Goal: Transaction & Acquisition: Purchase product/service

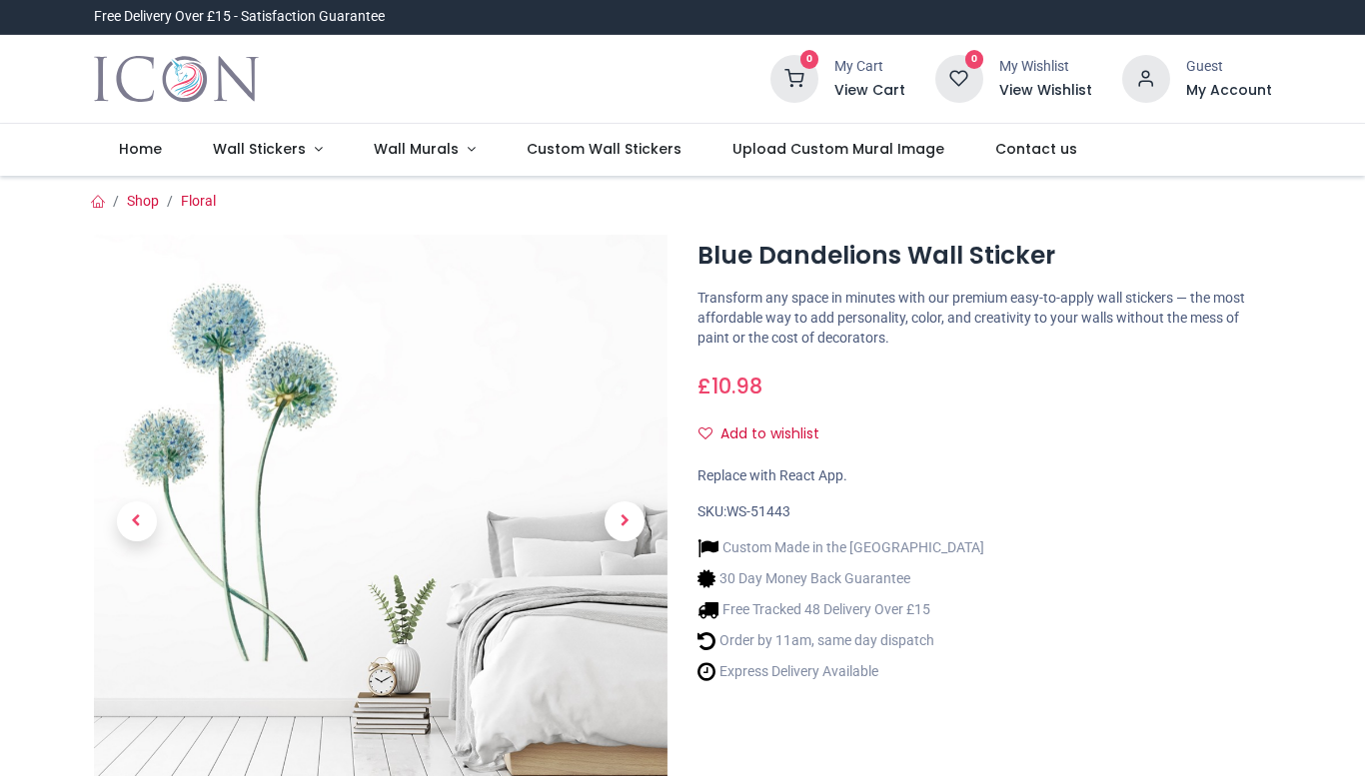
scroll to position [26, 0]
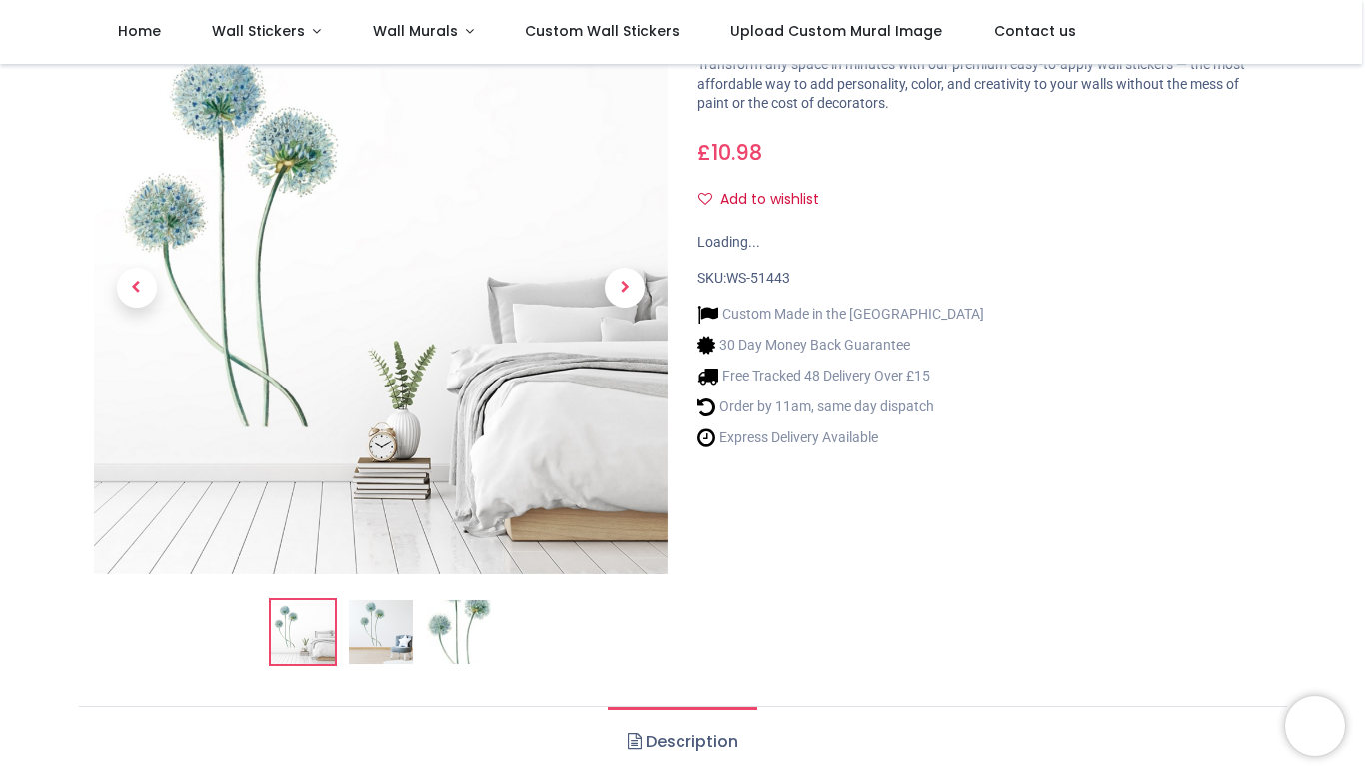
scroll to position [63, 0]
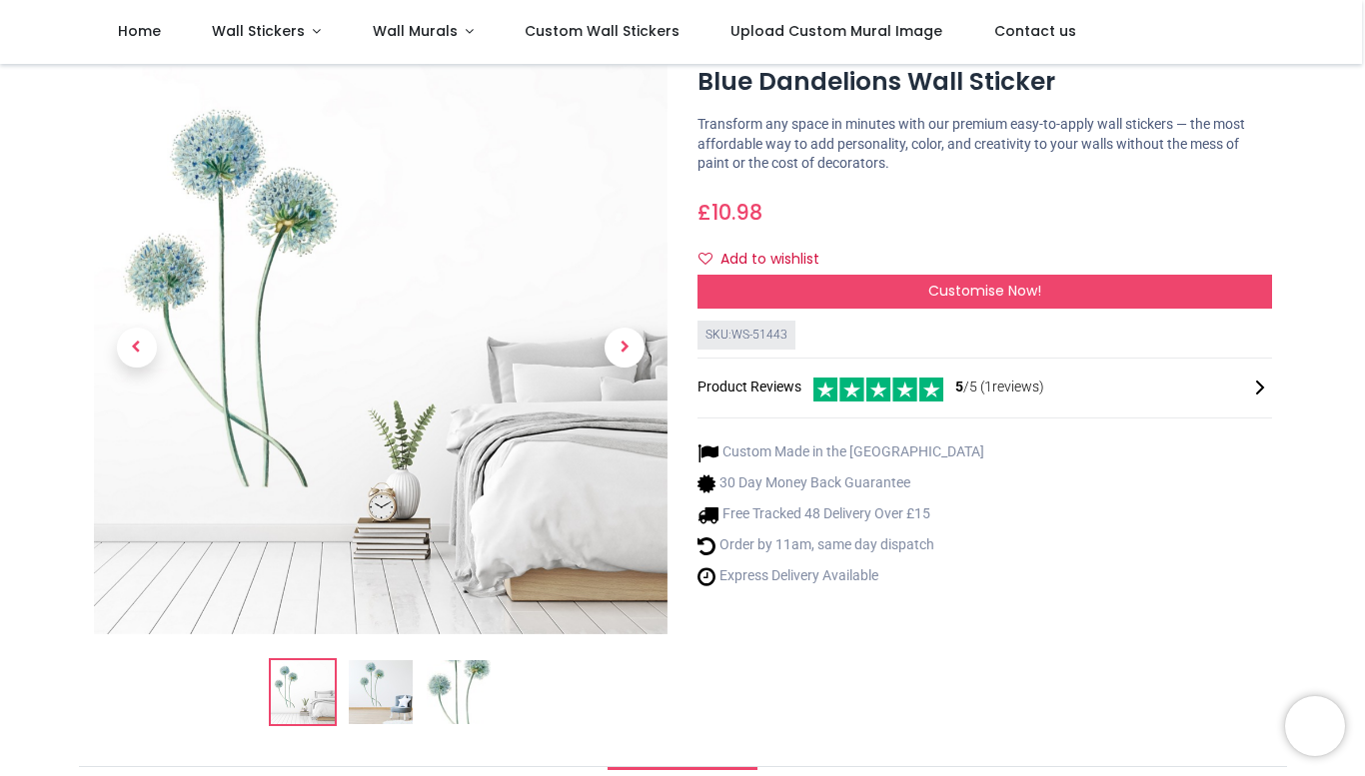
click at [375, 699] on img at bounding box center [381, 692] width 64 height 64
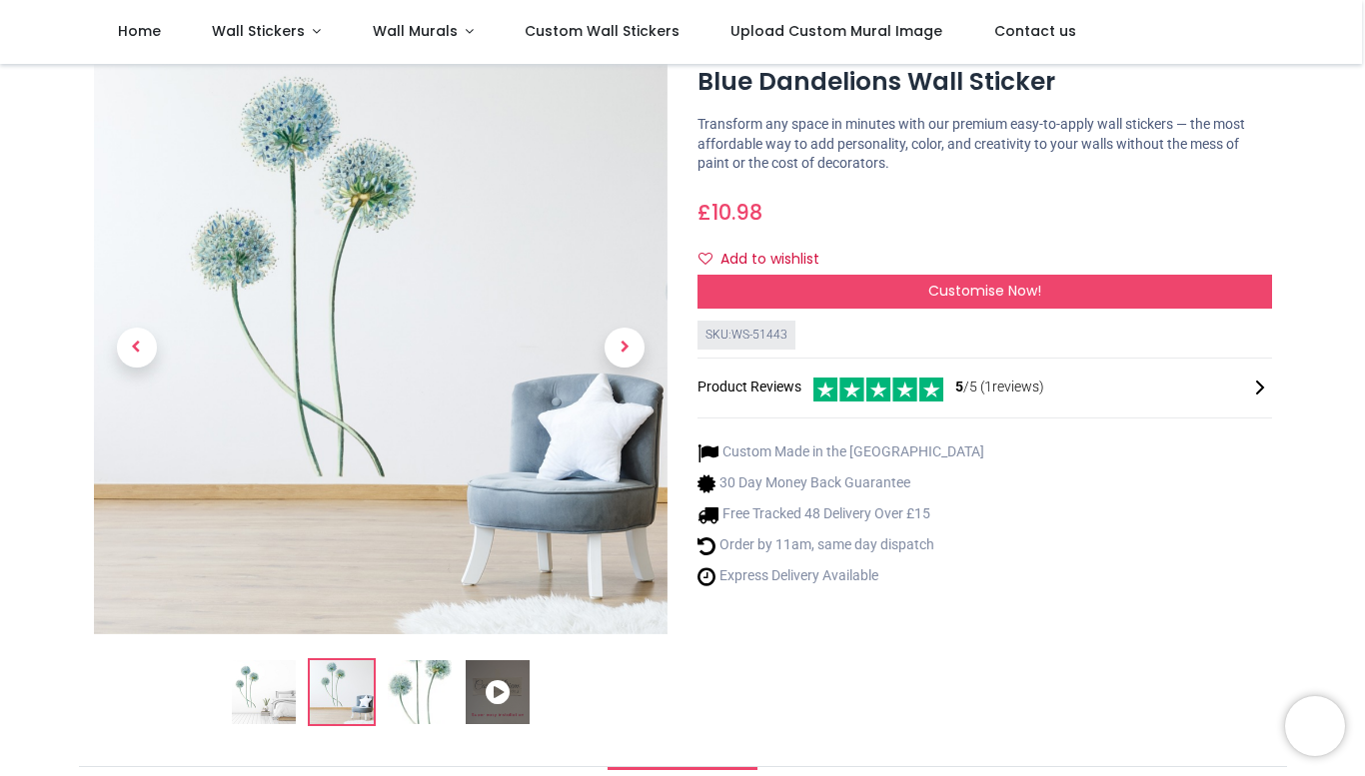
click at [426, 702] on img at bounding box center [420, 692] width 64 height 64
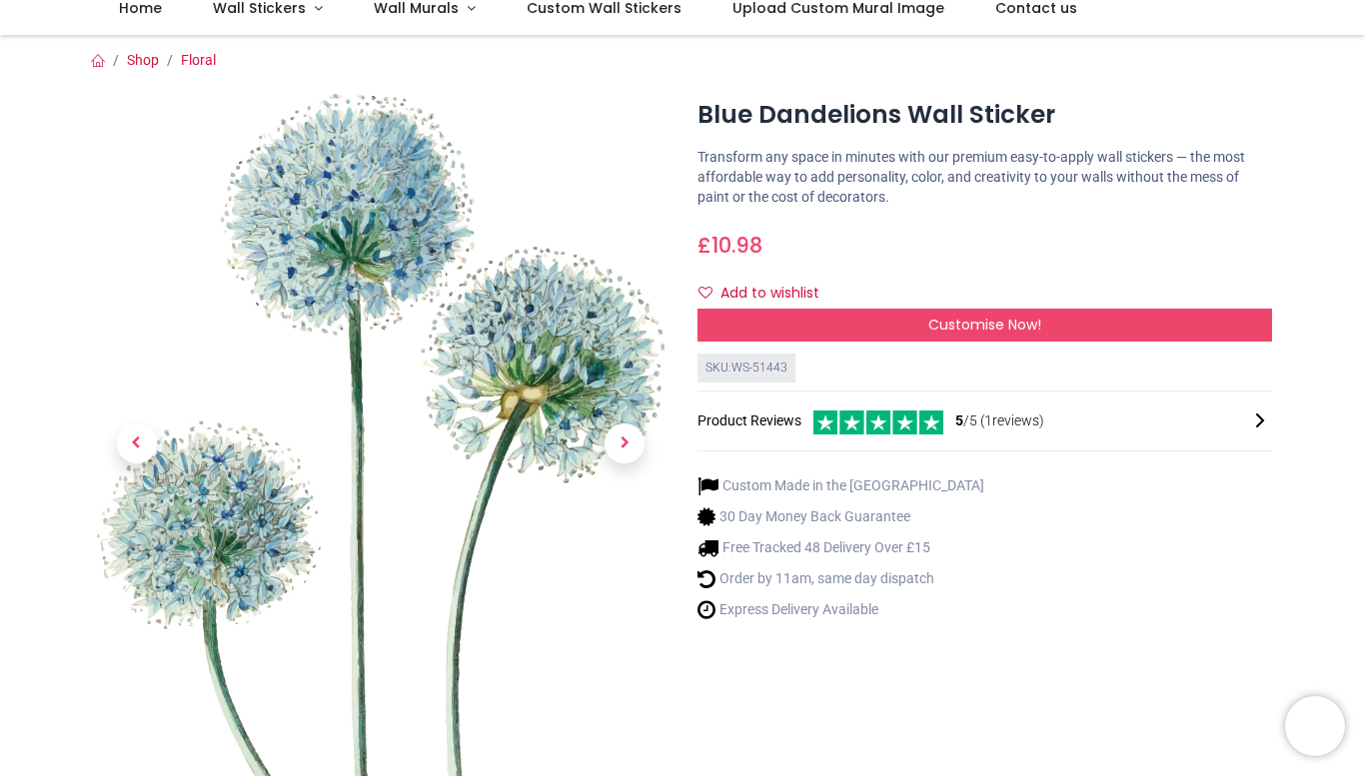
scroll to position [0, 0]
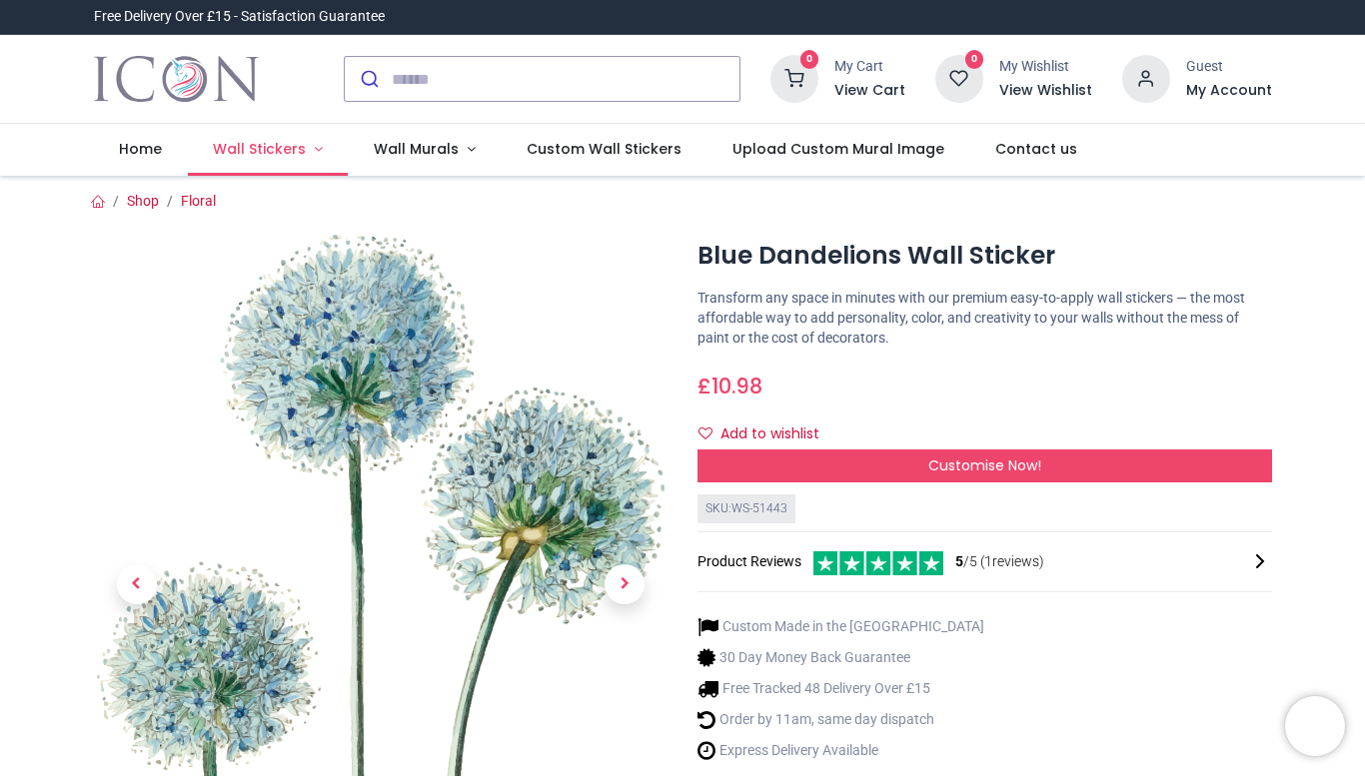
click at [269, 153] on span "Wall Stickers" at bounding box center [259, 149] width 93 height 20
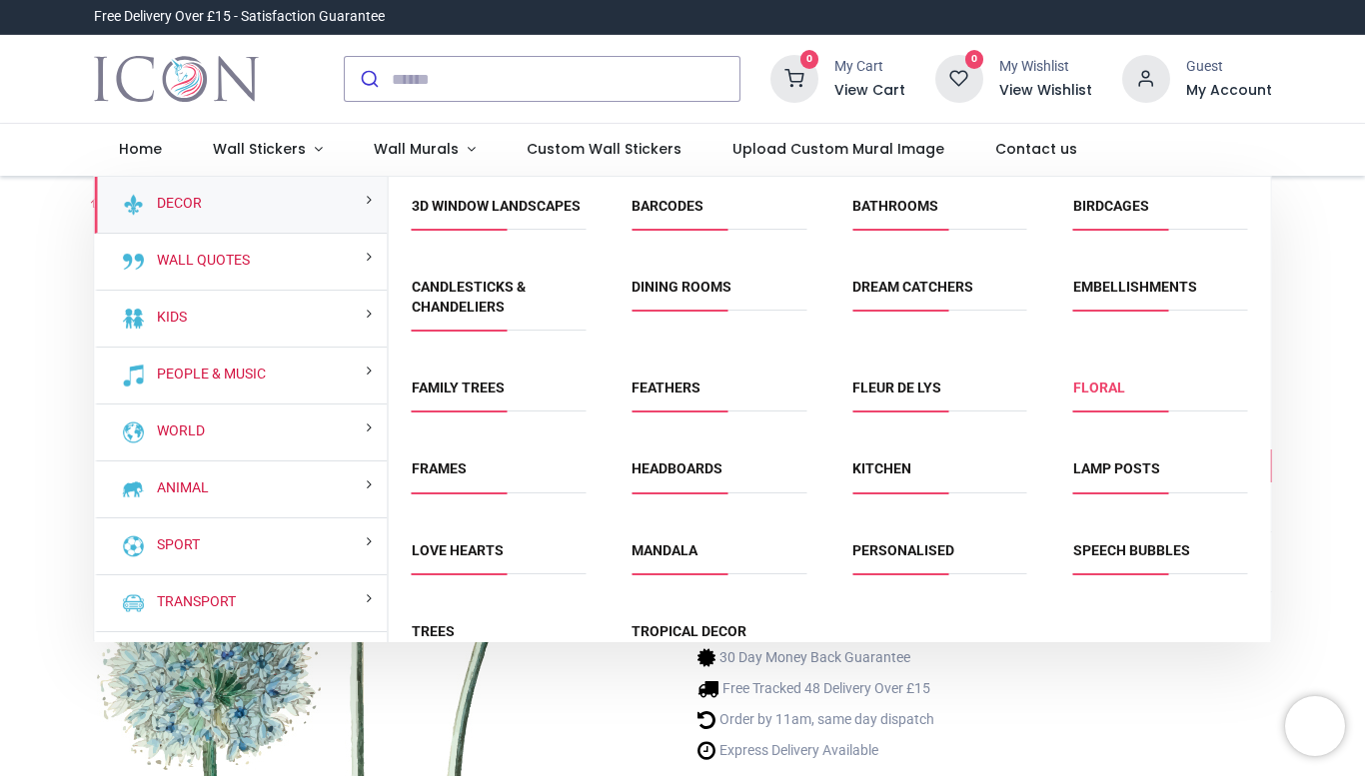
click at [1116, 391] on link "Floral" at bounding box center [1099, 388] width 52 height 16
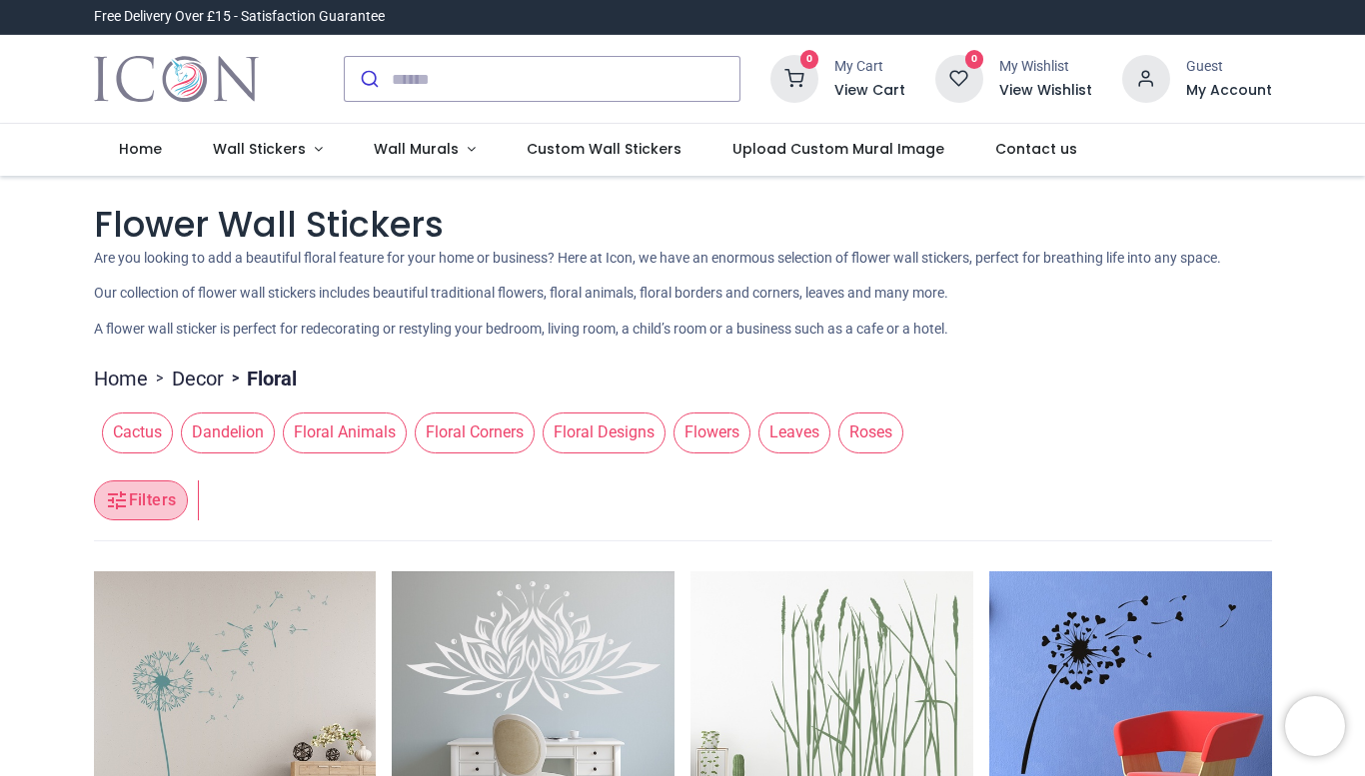
click at [133, 506] on button "Filters" at bounding box center [141, 501] width 94 height 40
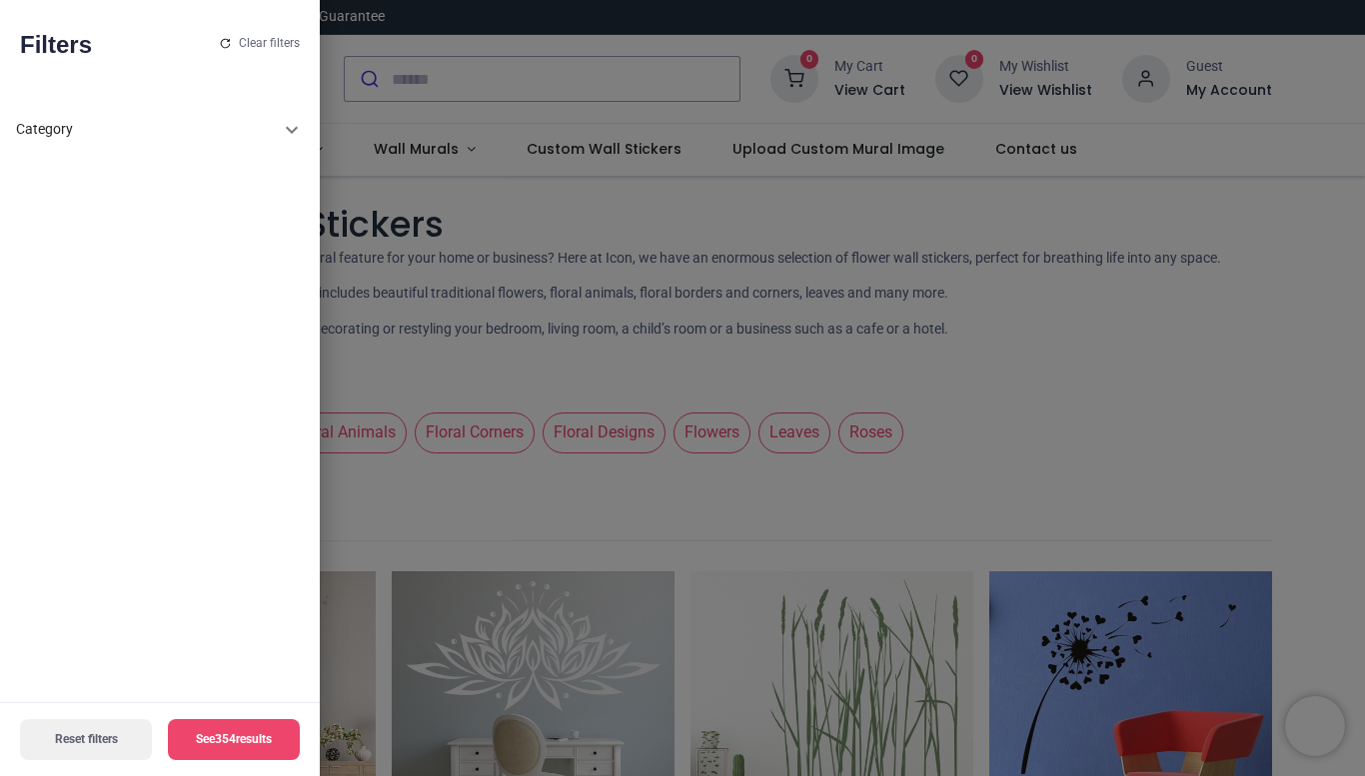
click at [292, 130] on icon at bounding box center [292, 130] width 24 height 24
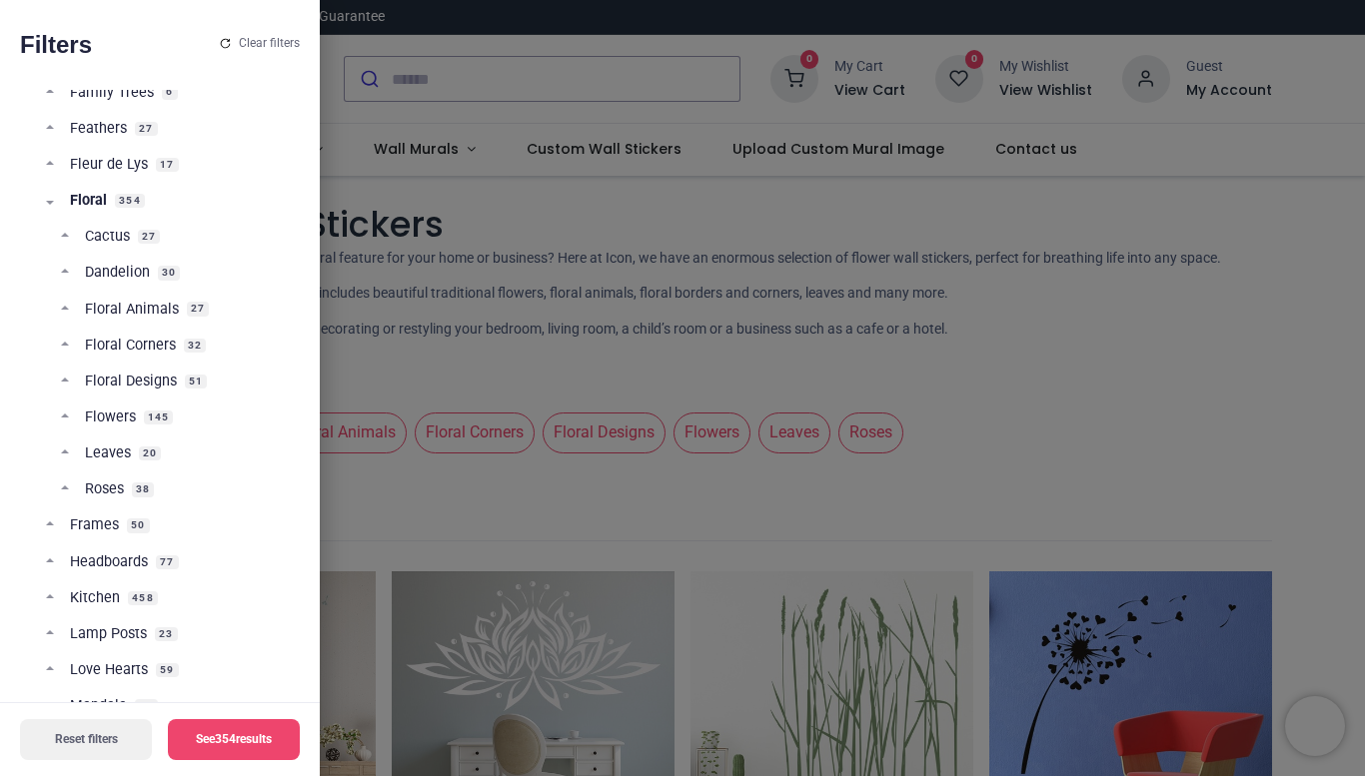
scroll to position [447, 0]
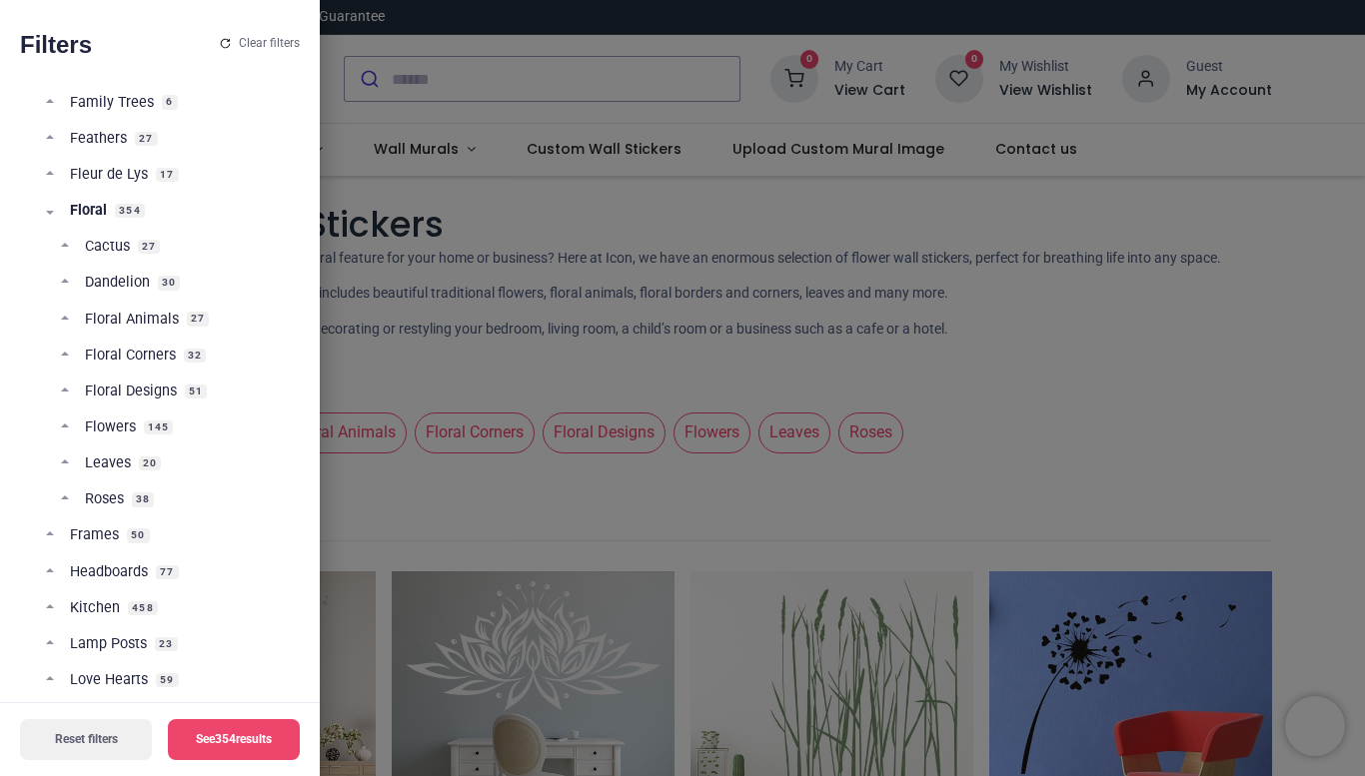
click at [92, 213] on span "Floral" at bounding box center [88, 211] width 37 height 20
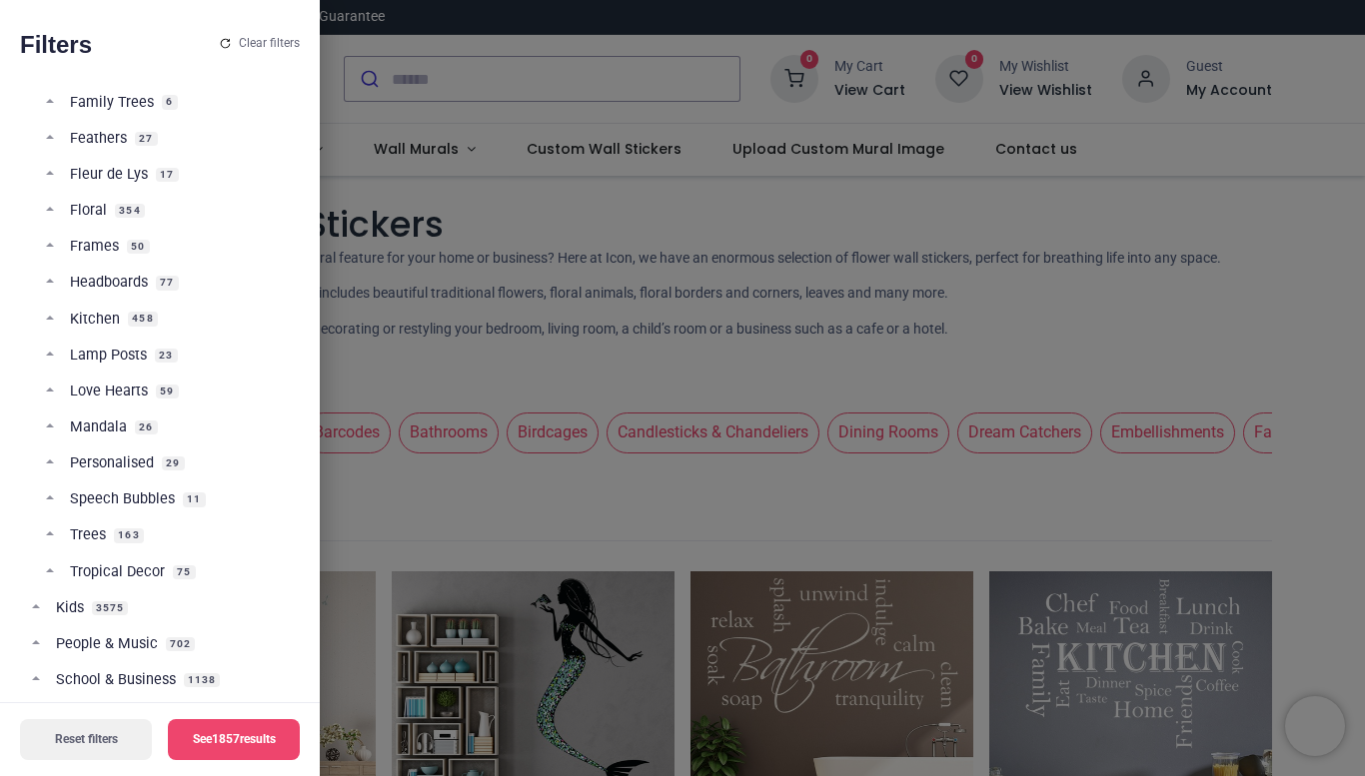
click at [397, 525] on div at bounding box center [682, 388] width 1365 height 776
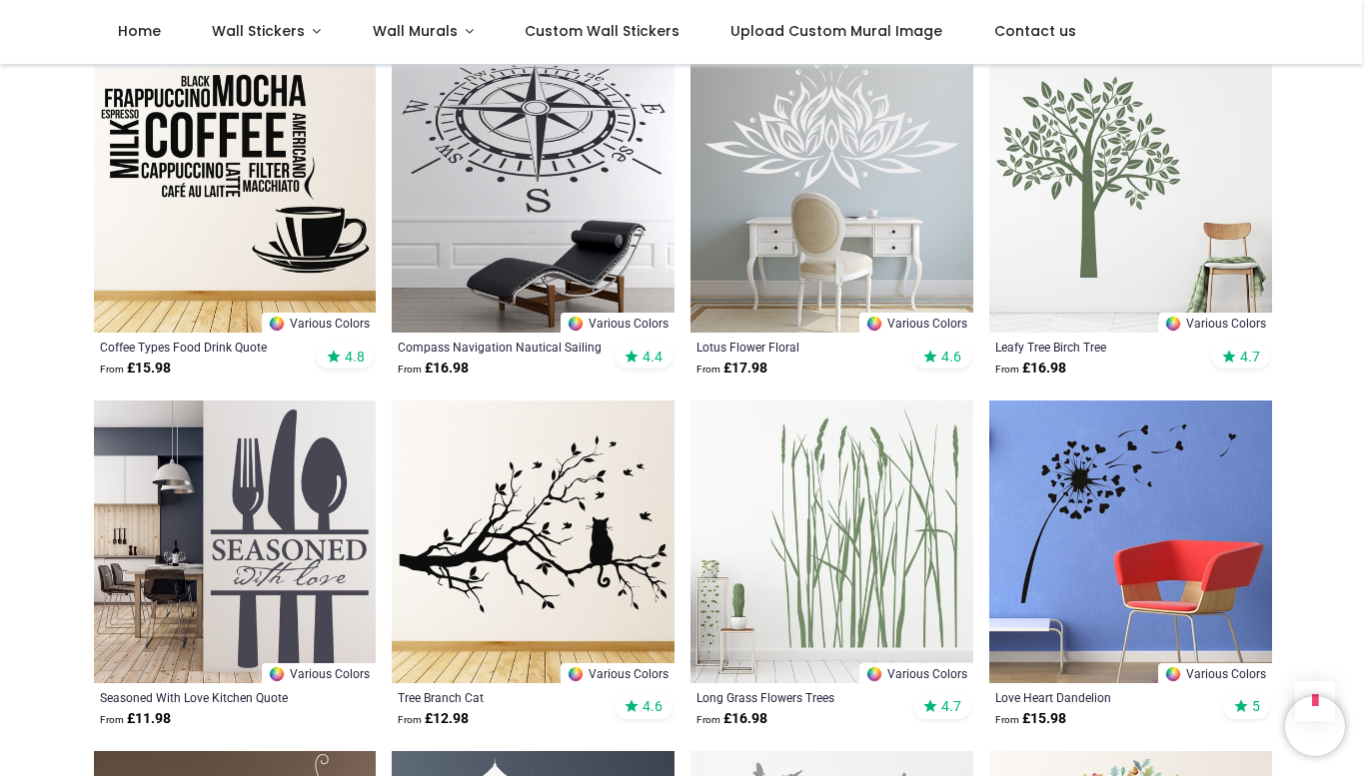
scroll to position [1115, 0]
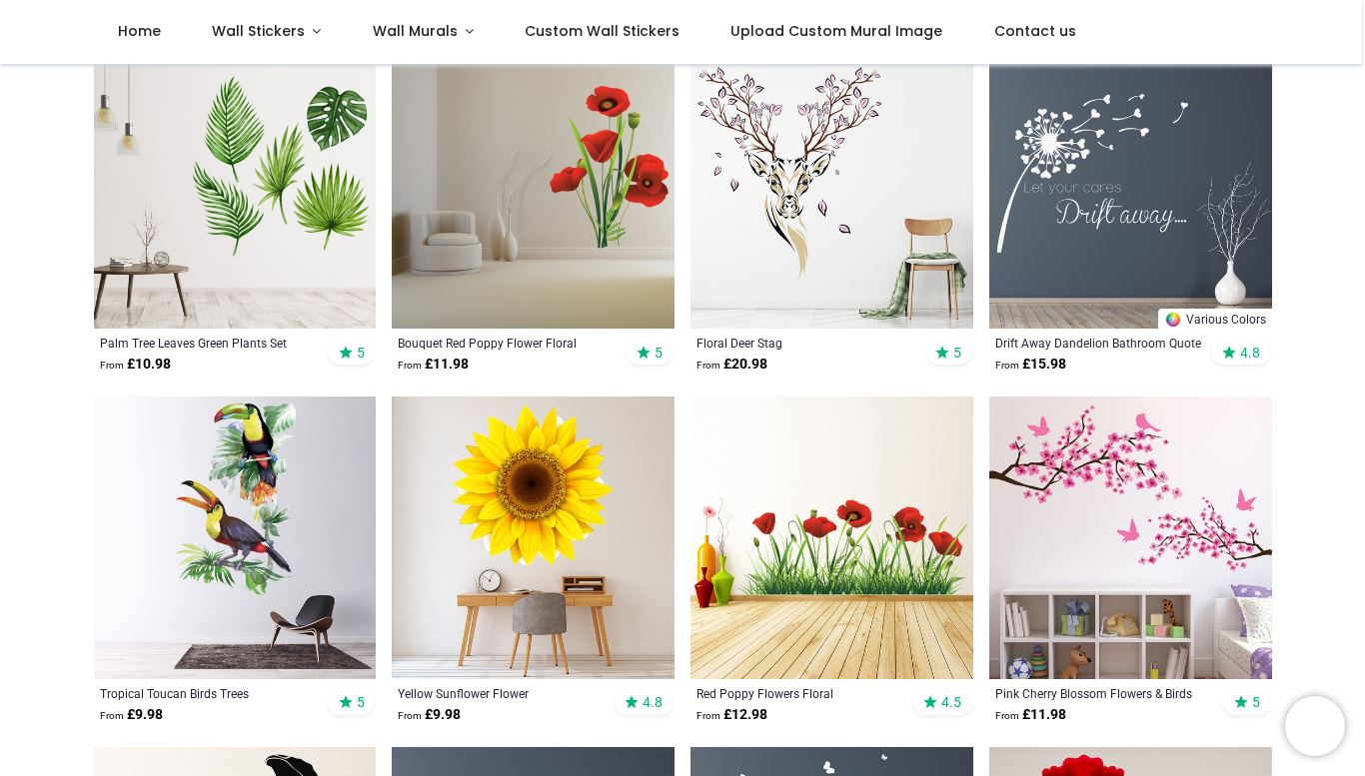
scroll to position [60, 0]
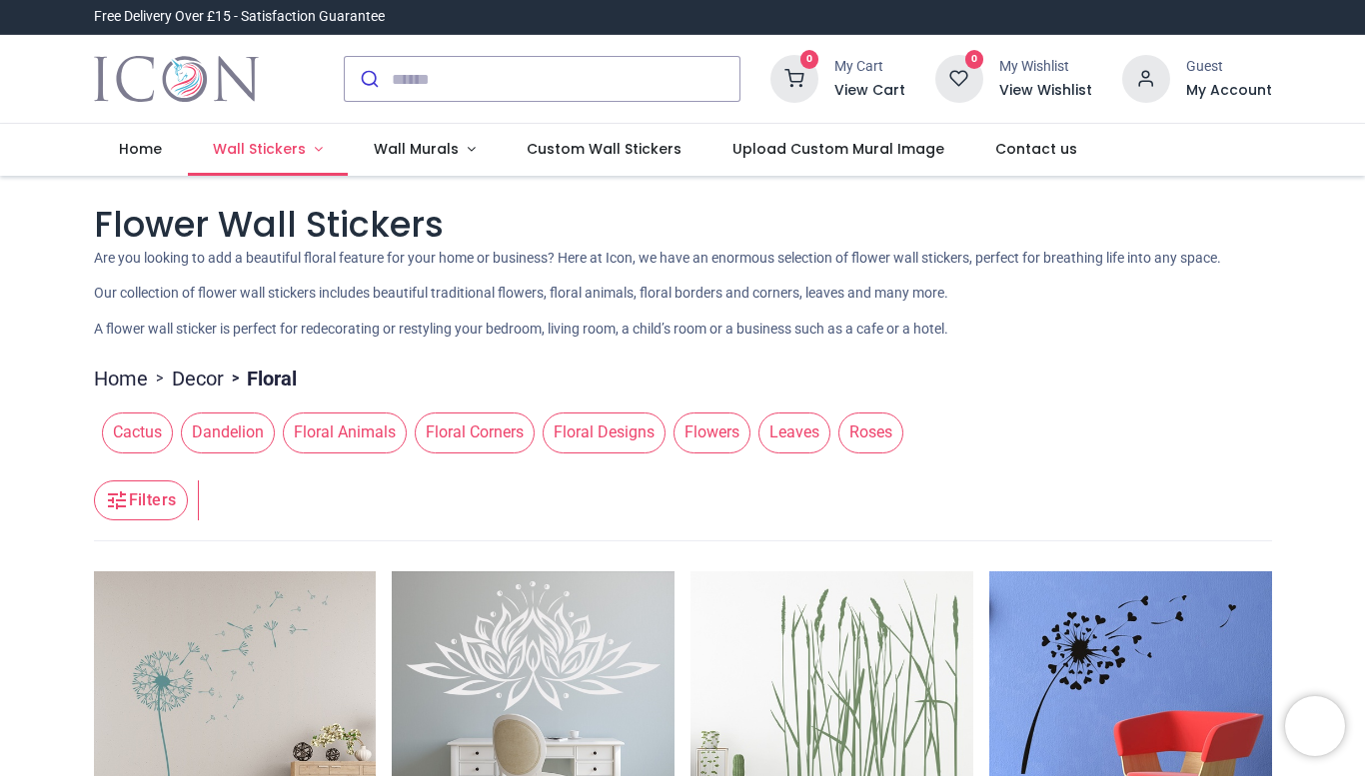
click at [256, 155] on span "Wall Stickers" at bounding box center [259, 149] width 93 height 20
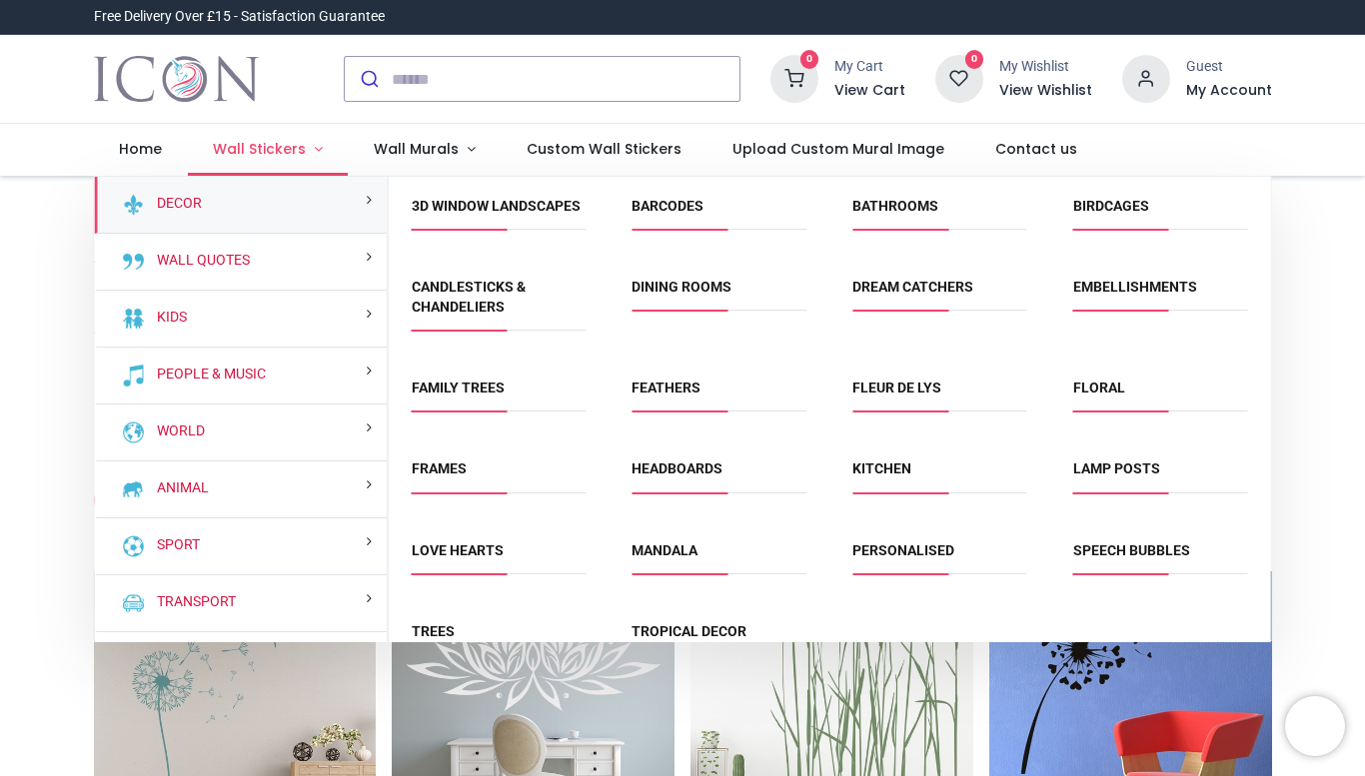
scroll to position [2, 0]
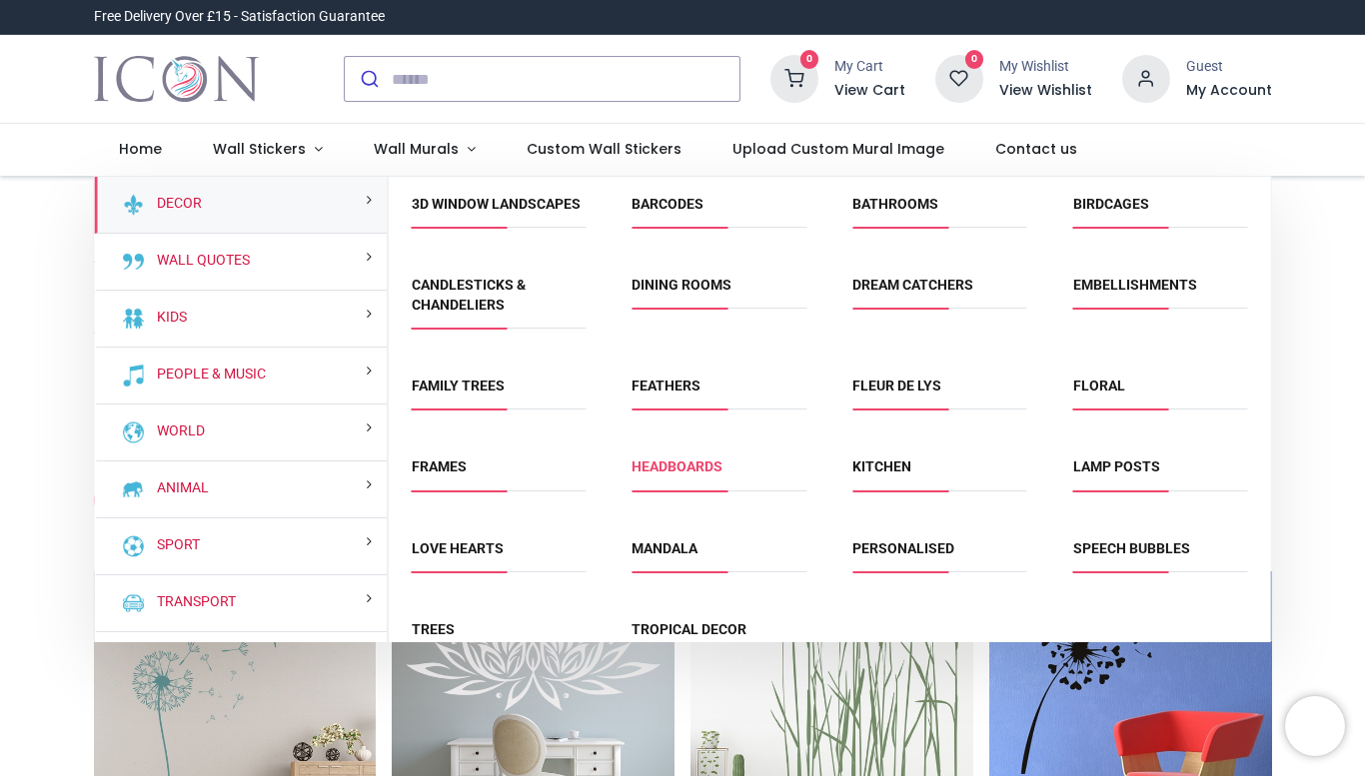
click at [694, 465] on link "Headboards" at bounding box center [676, 467] width 91 height 16
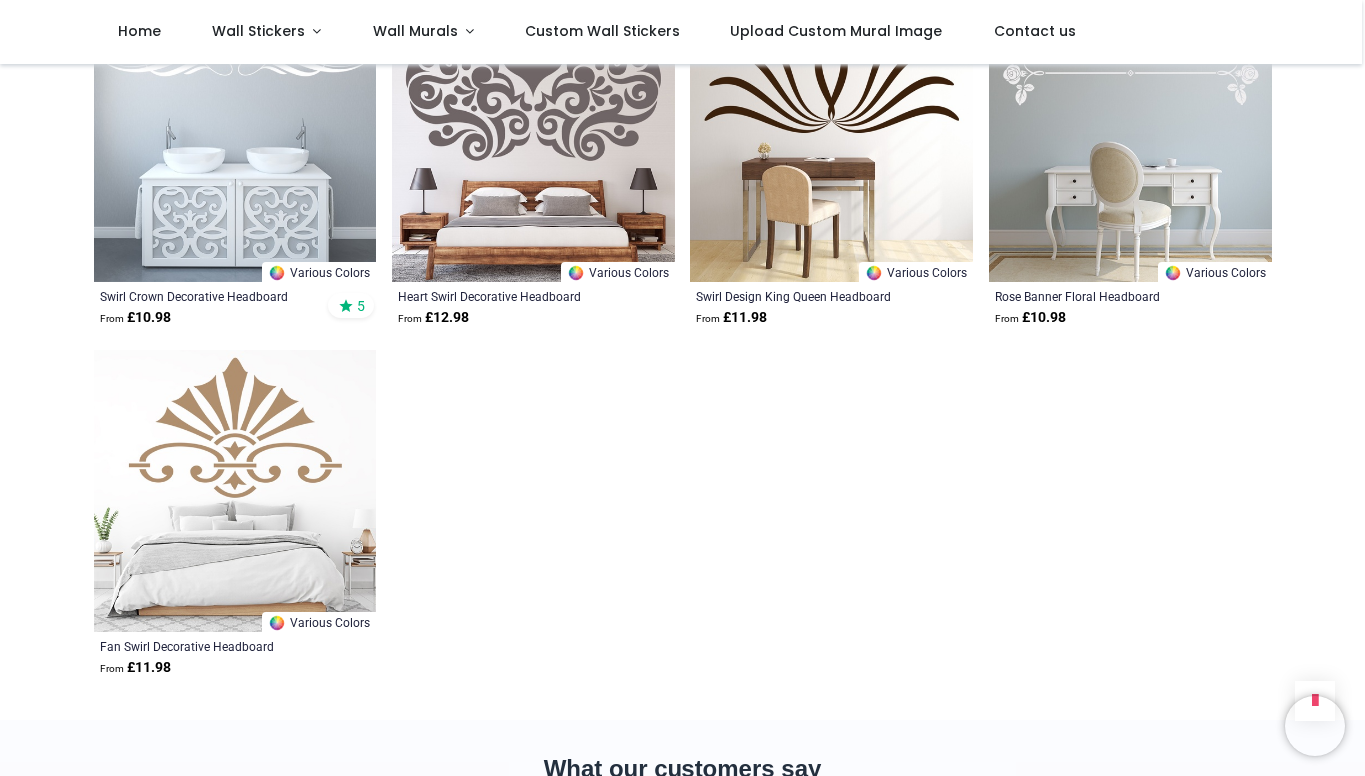
scroll to position [6769, 0]
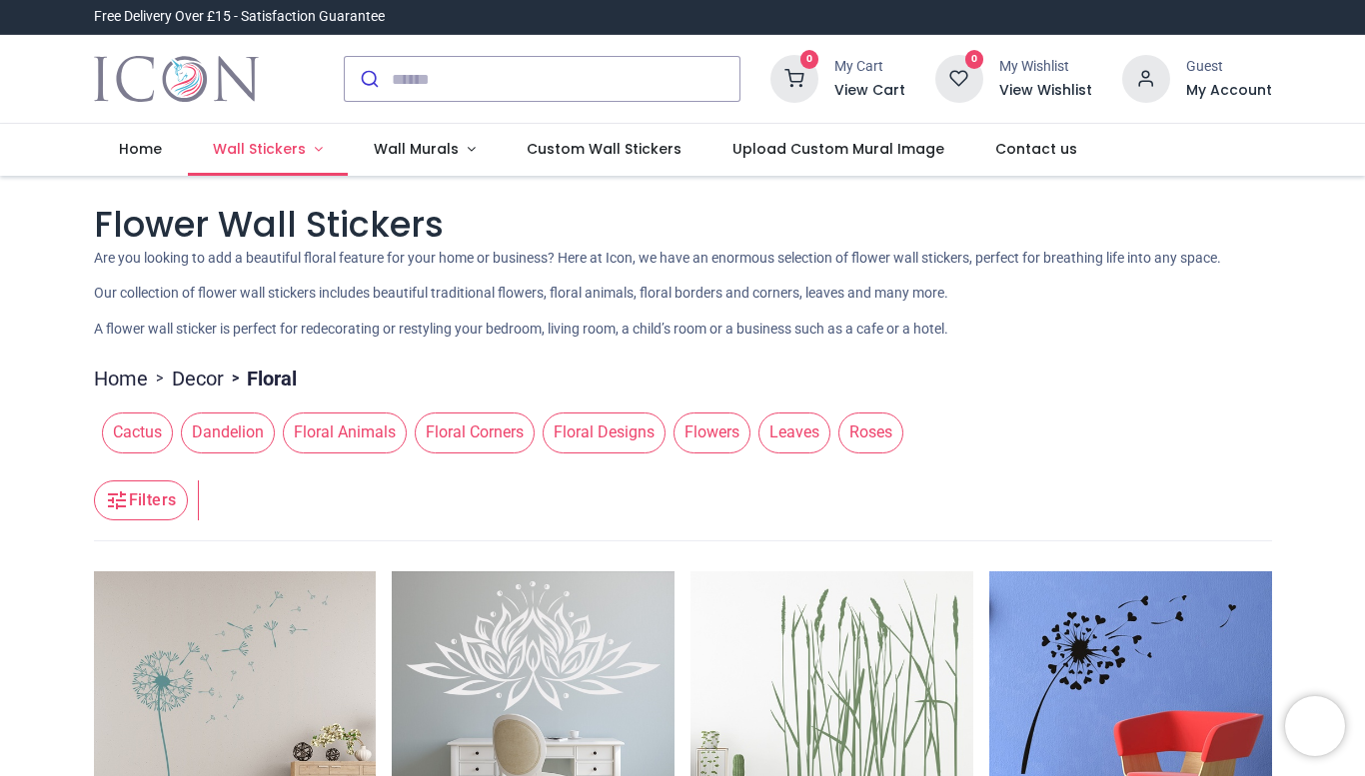
click at [254, 150] on span "Wall Stickers" at bounding box center [259, 149] width 93 height 20
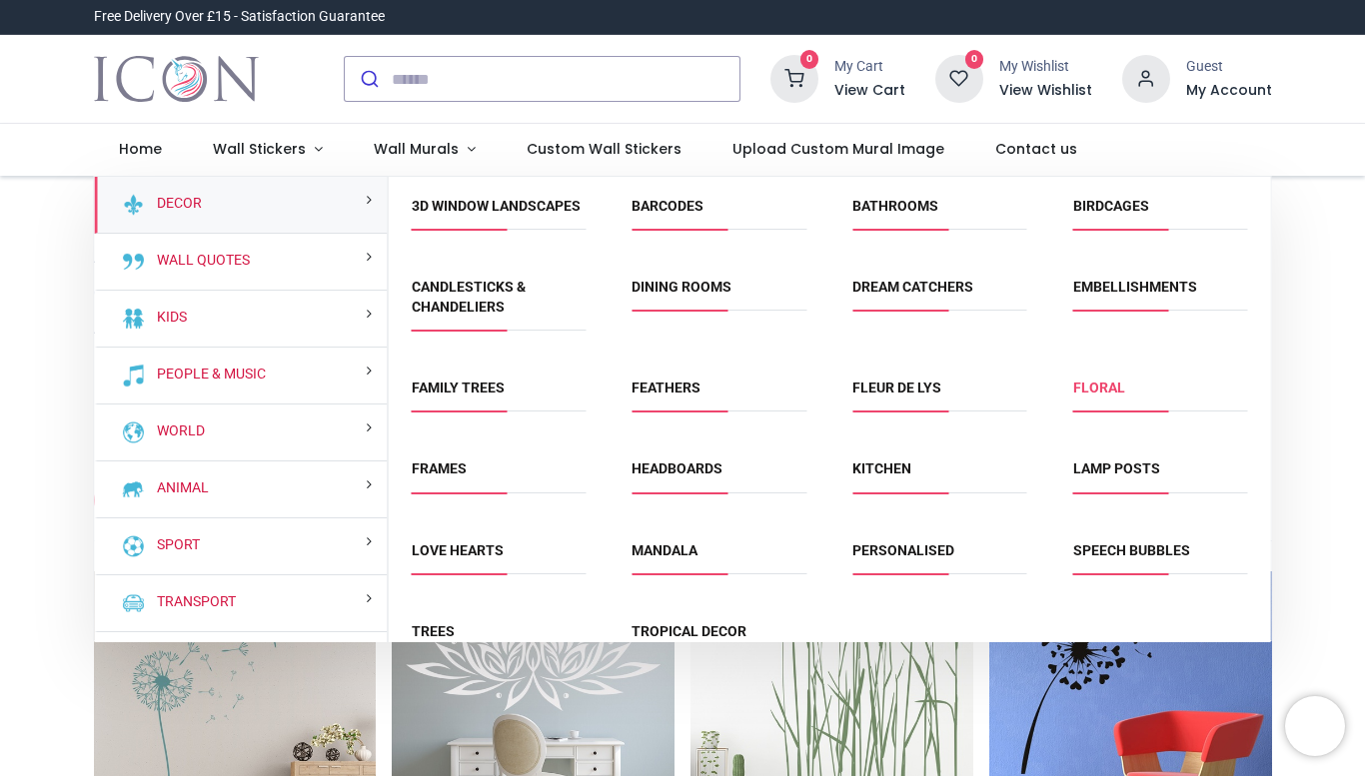
click at [1113, 387] on link "Floral" at bounding box center [1099, 388] width 52 height 16
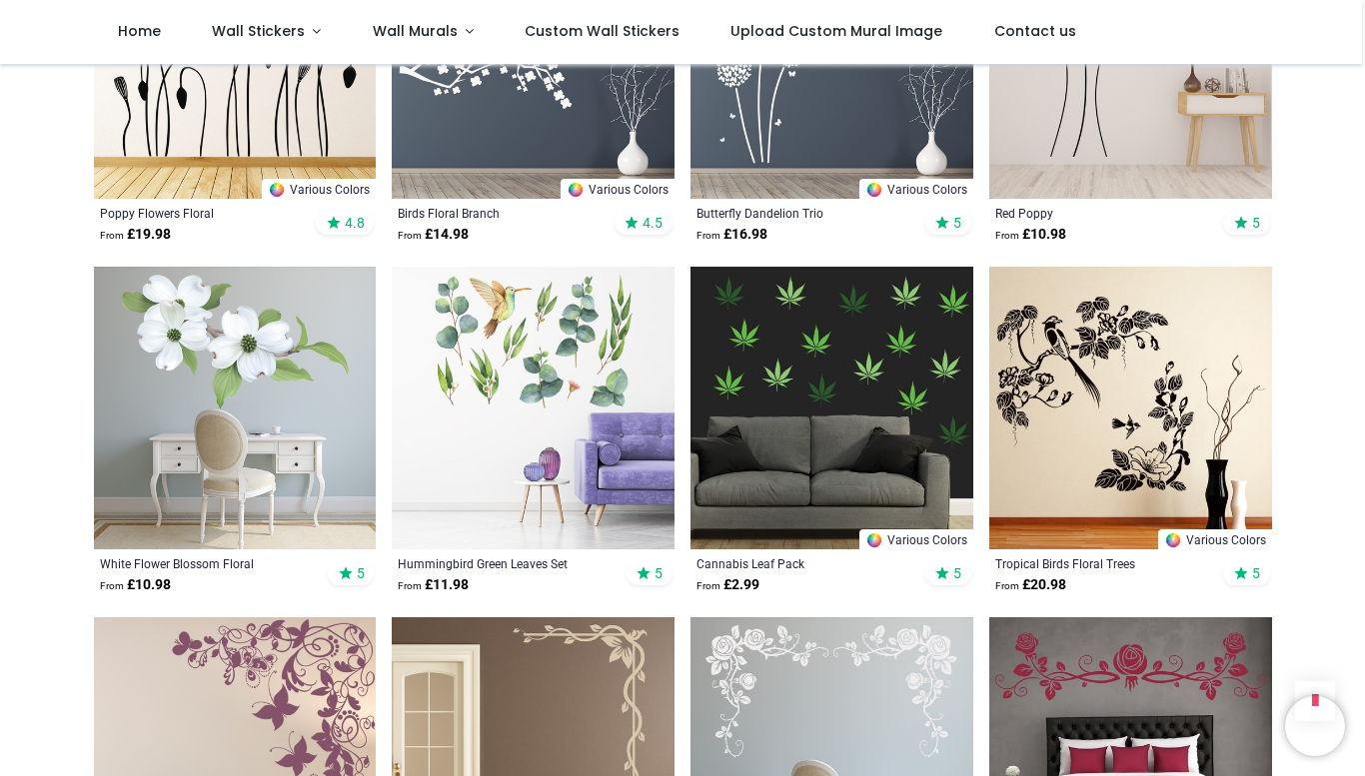
scroll to position [1950, 0]
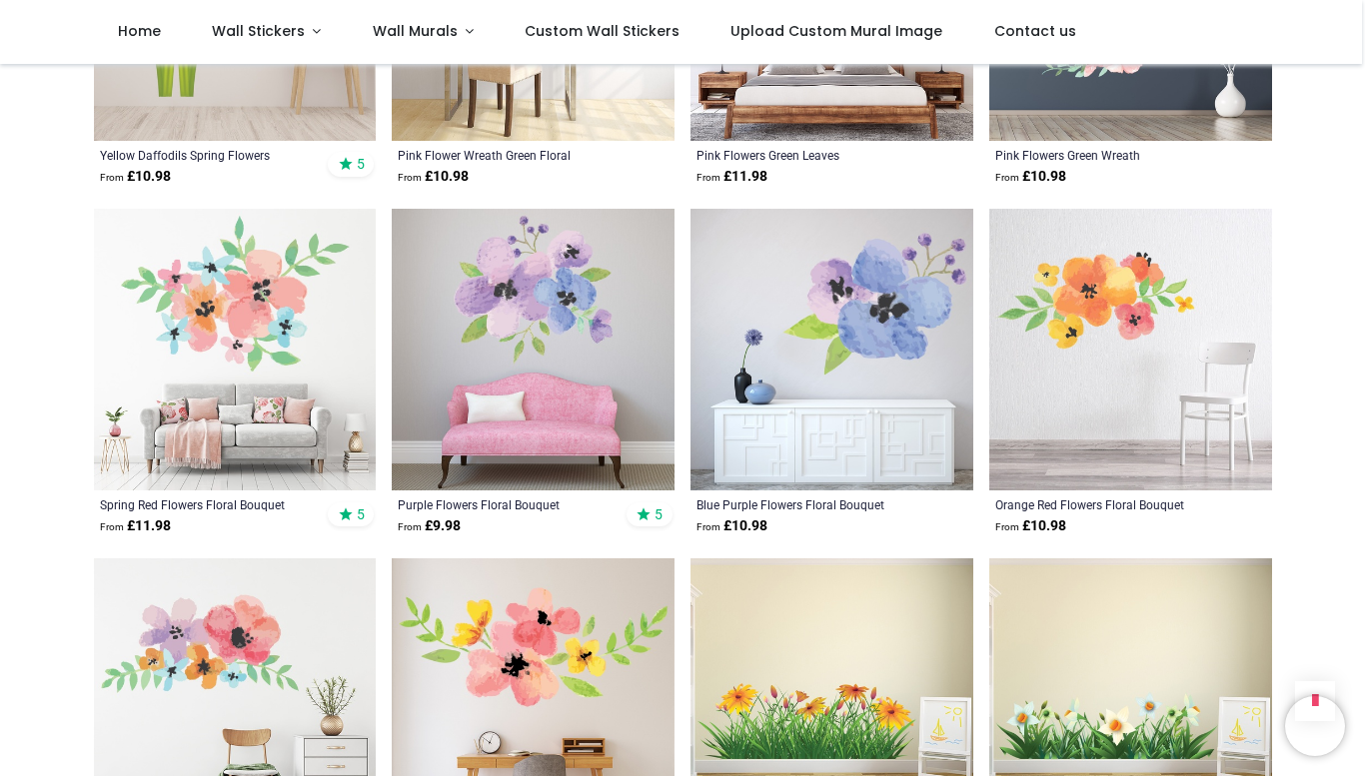
scroll to position [4461, 0]
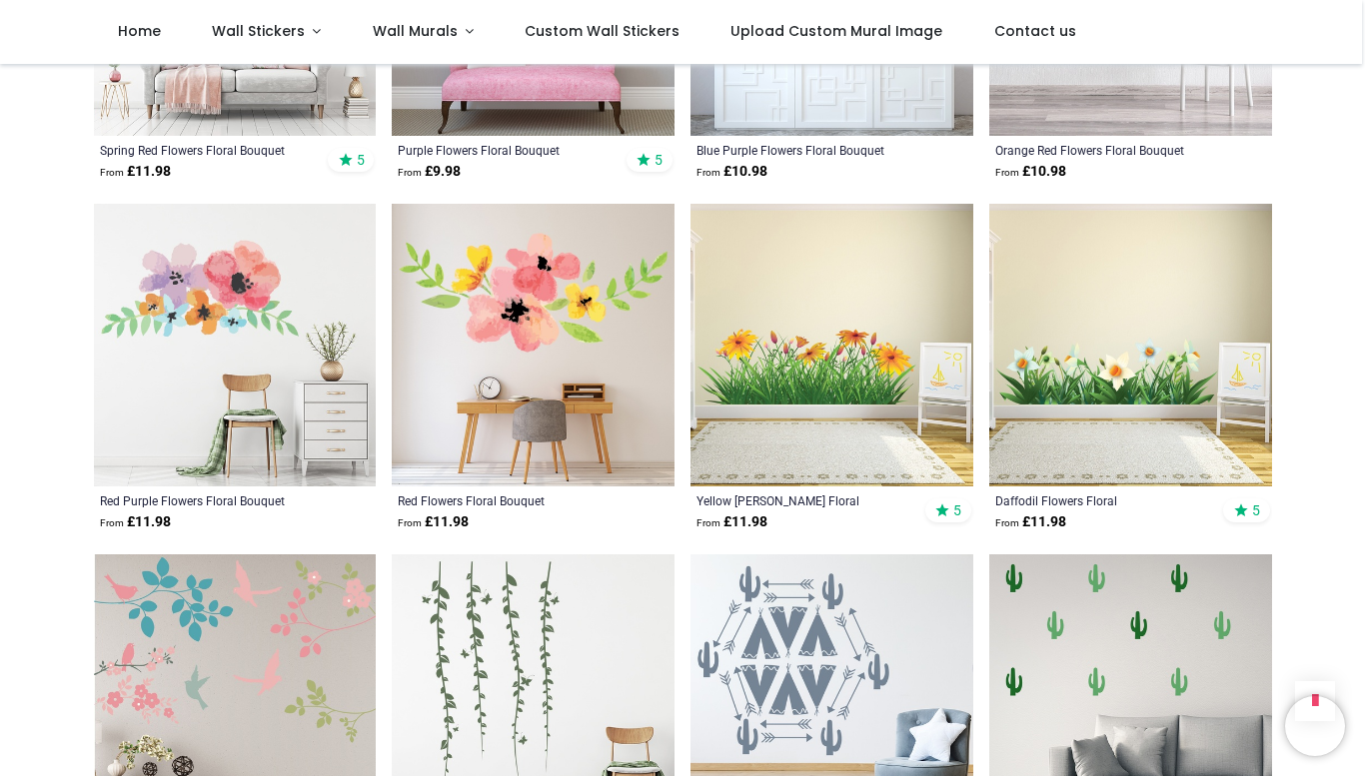
scroll to position [4813, 0]
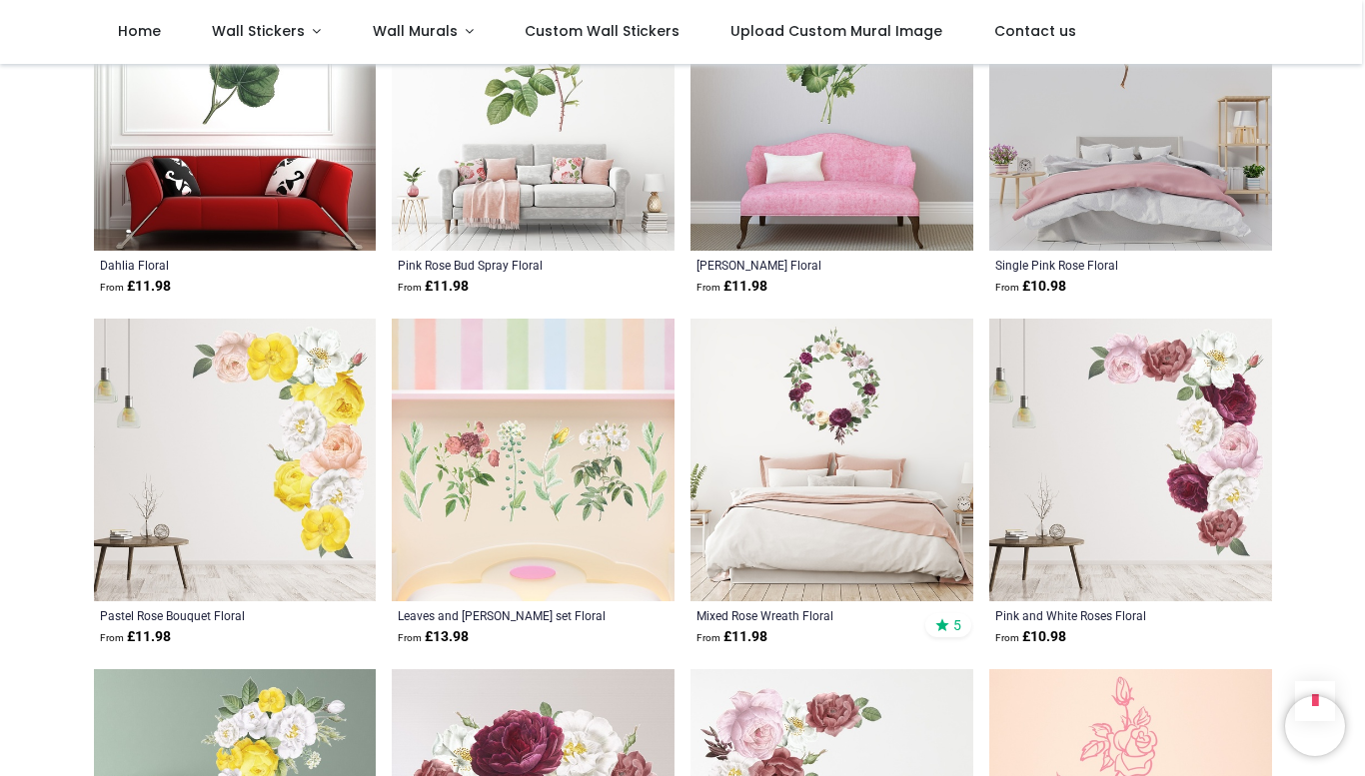
scroll to position [8902, 0]
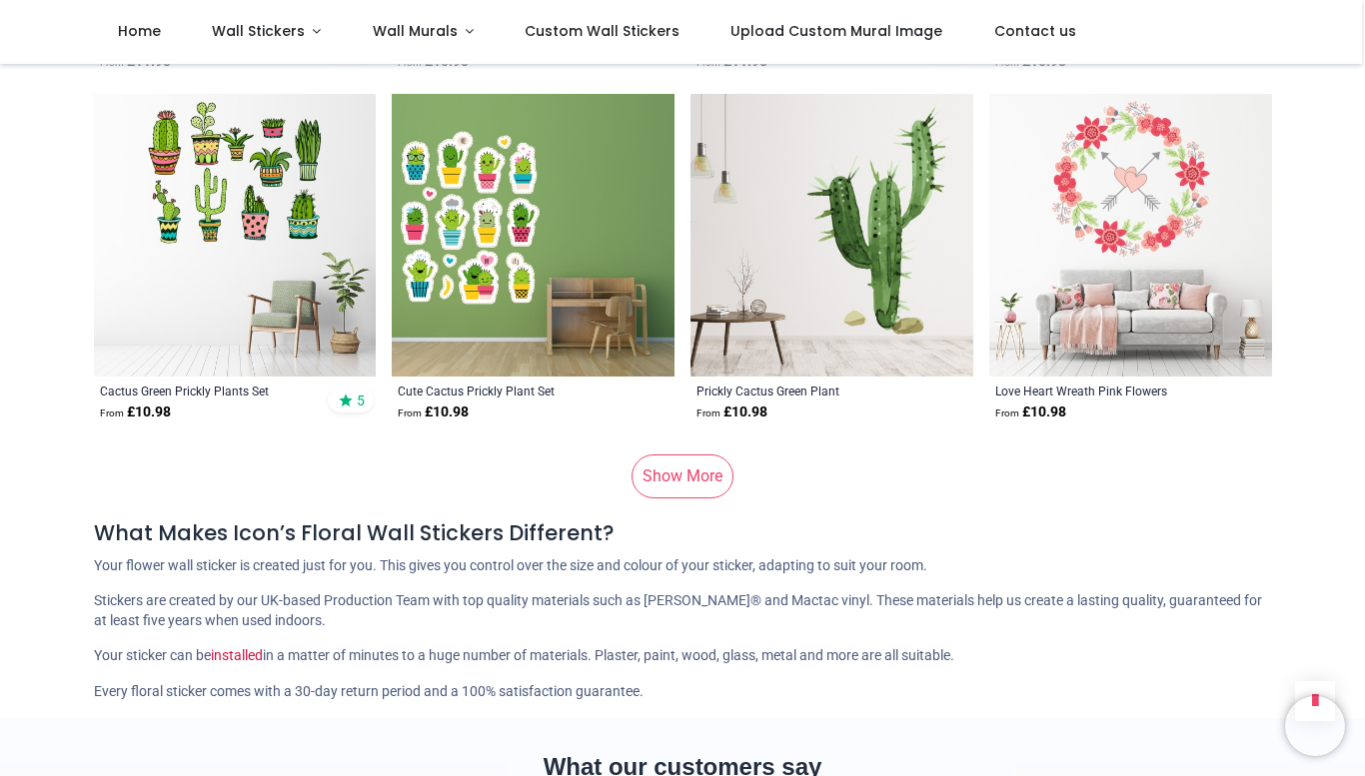
scroll to position [12281, 0]
click at [678, 479] on link "Show More" at bounding box center [682, 476] width 102 height 44
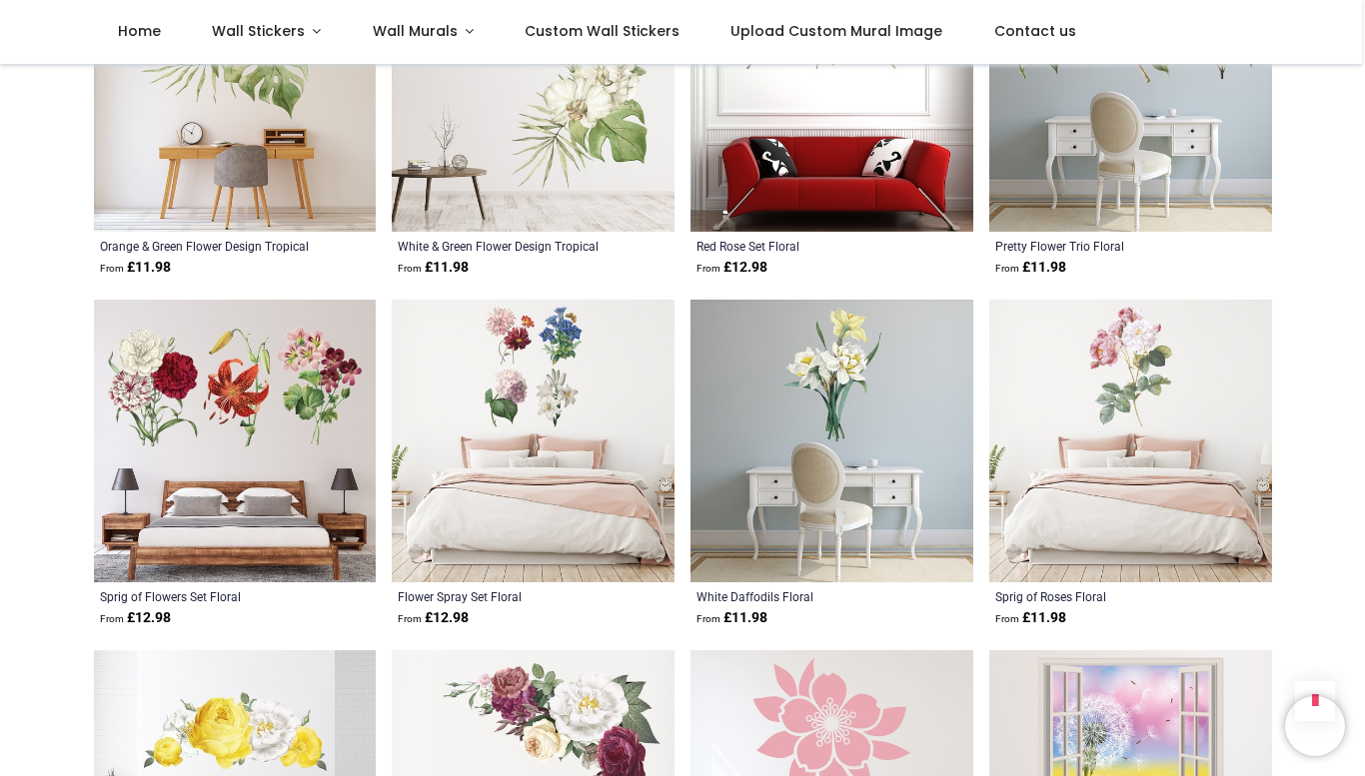
scroll to position [16283, 0]
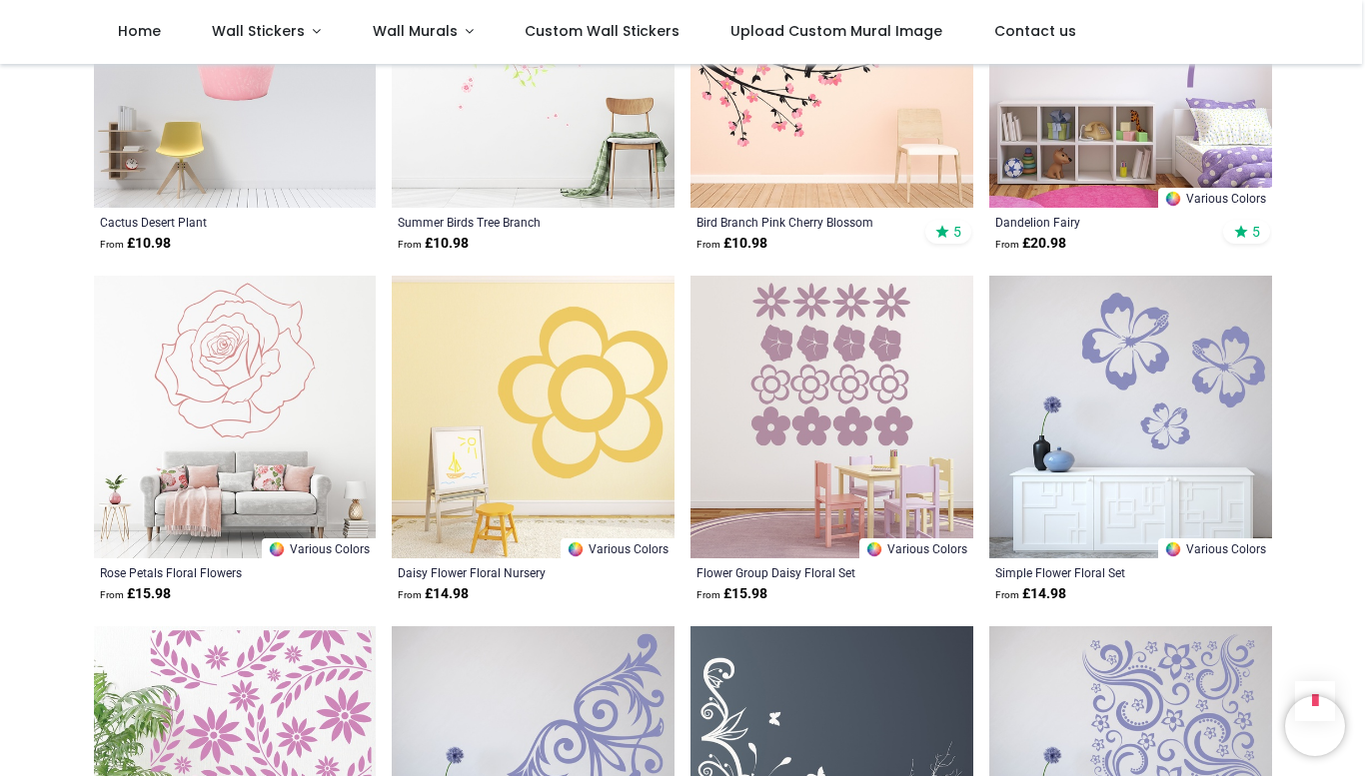
scroll to position [19107, 0]
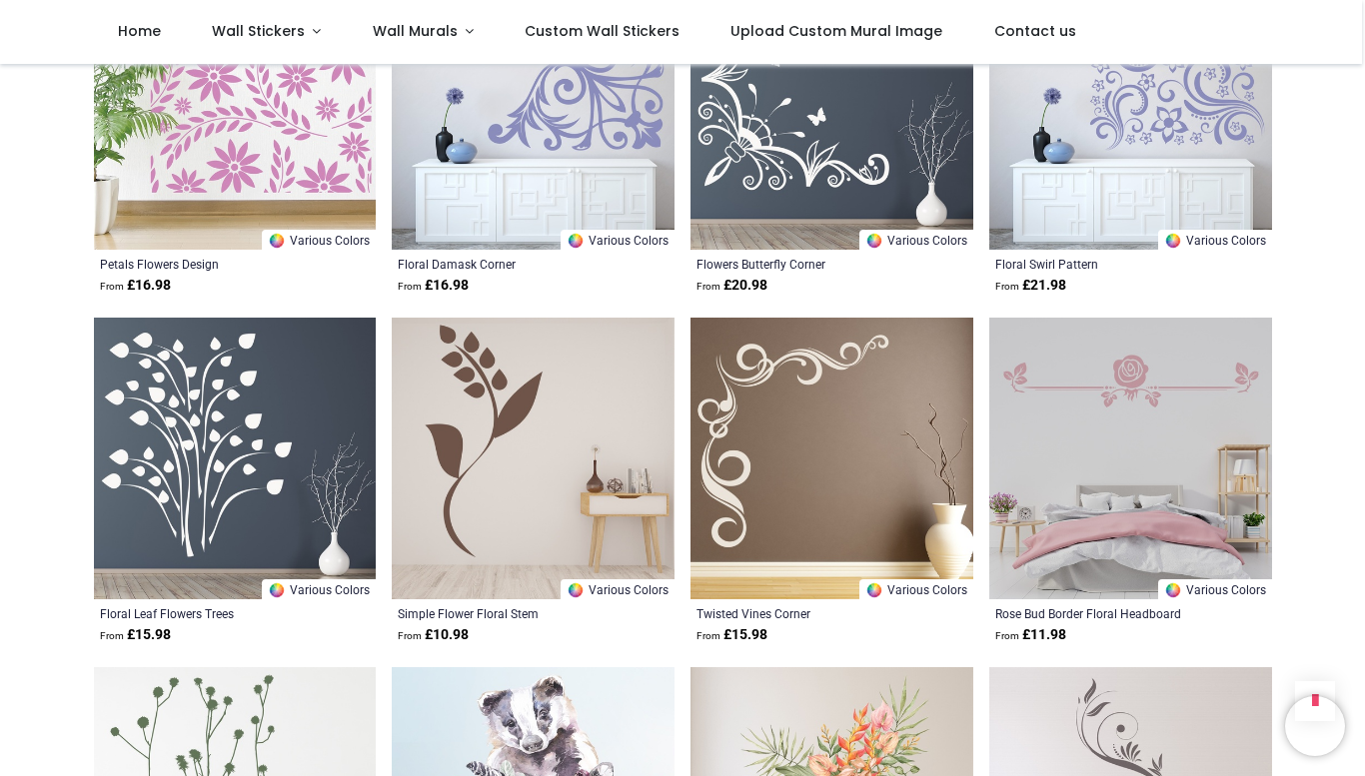
scroll to position [19787, 0]
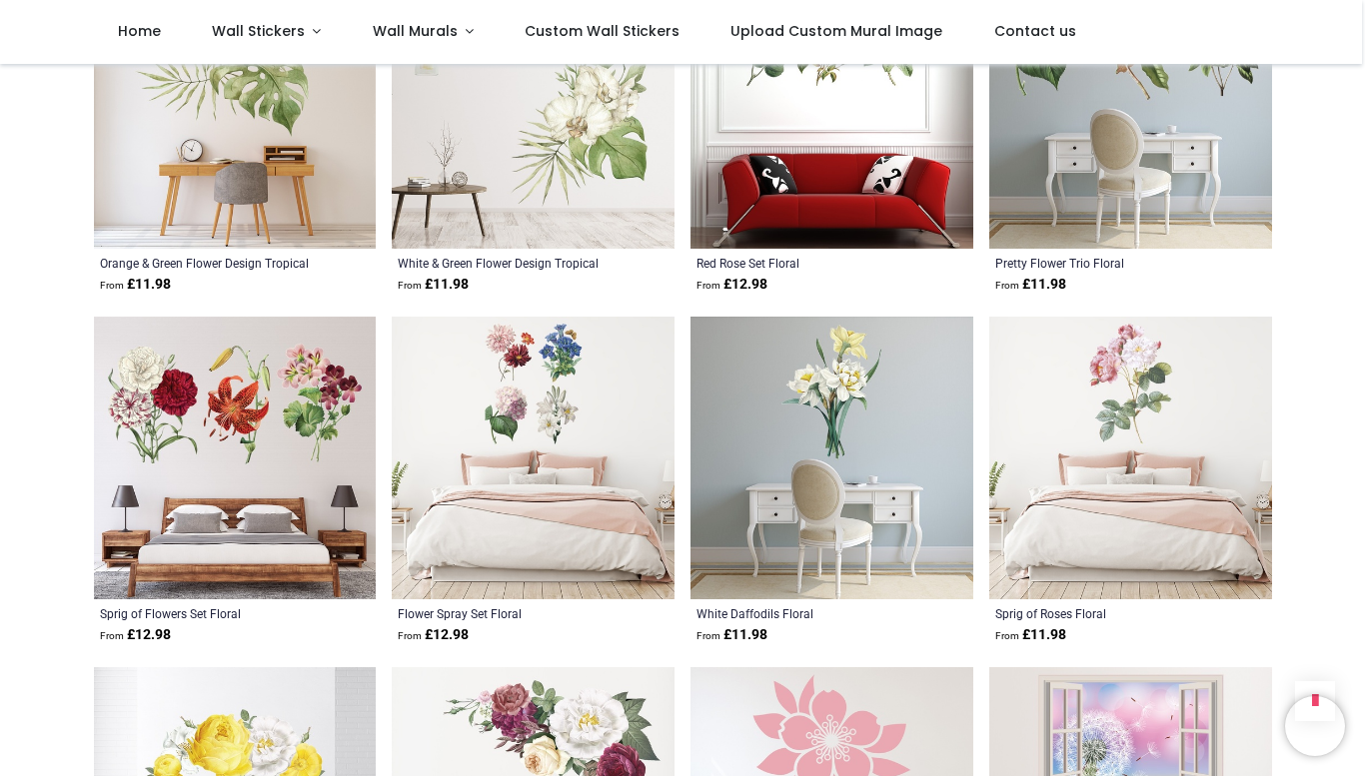
scroll to position [16260, 0]
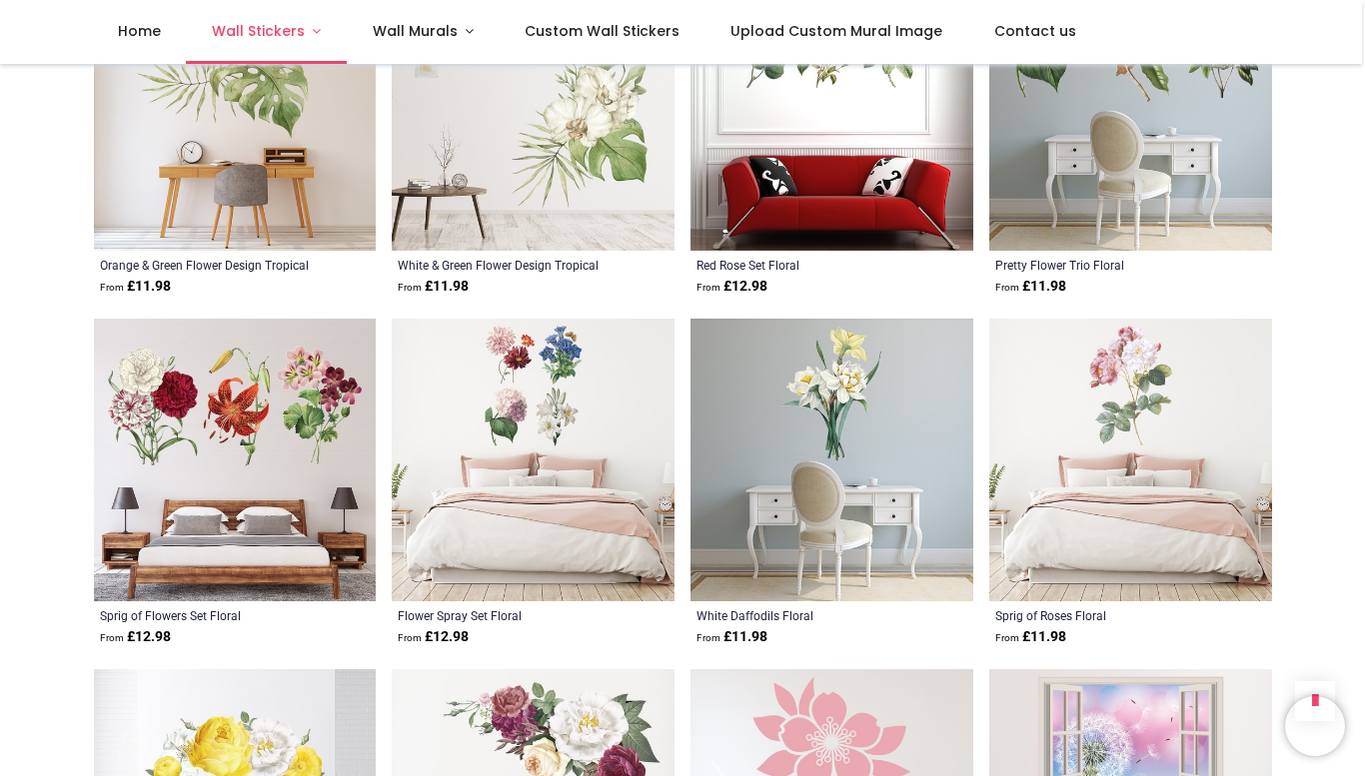
click at [268, 29] on span "Wall Stickers" at bounding box center [258, 31] width 93 height 20
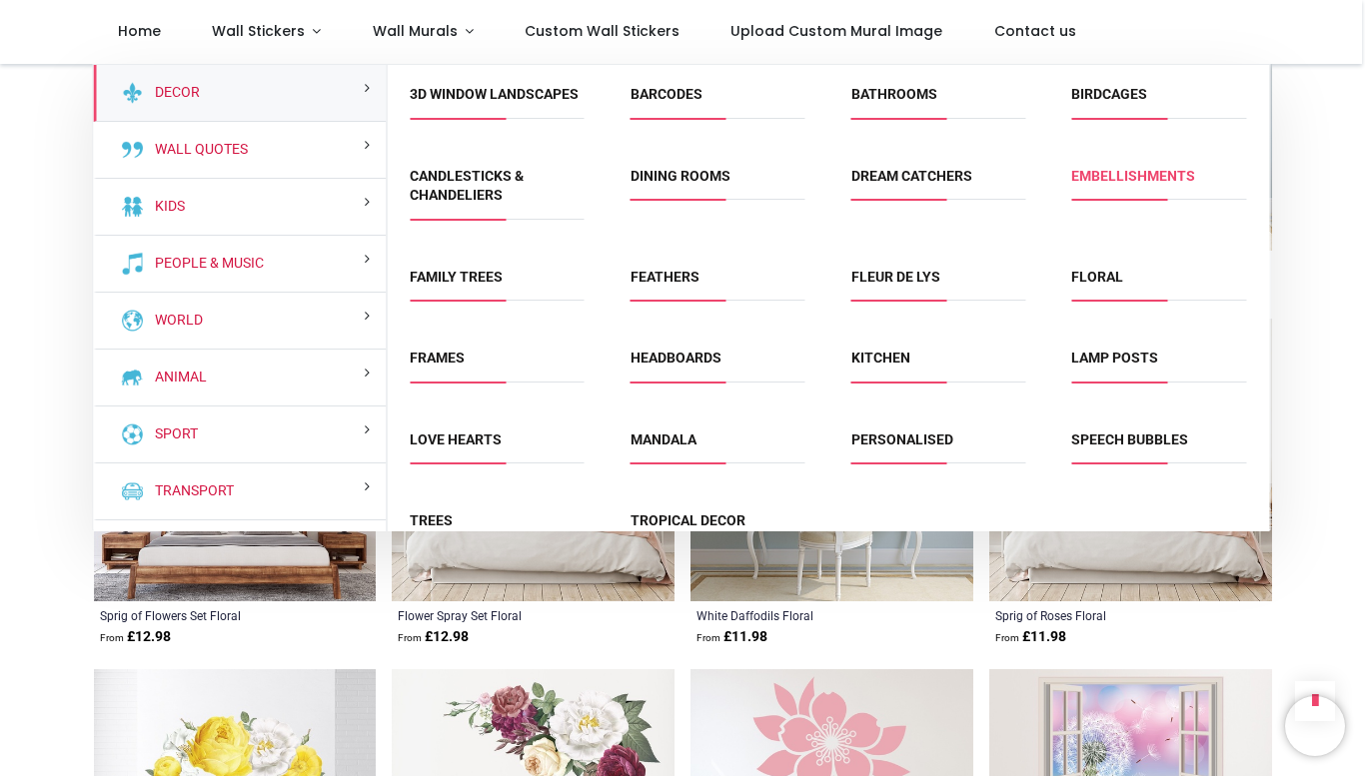
click at [1141, 177] on link "Embellishments" at bounding box center [1133, 176] width 124 height 16
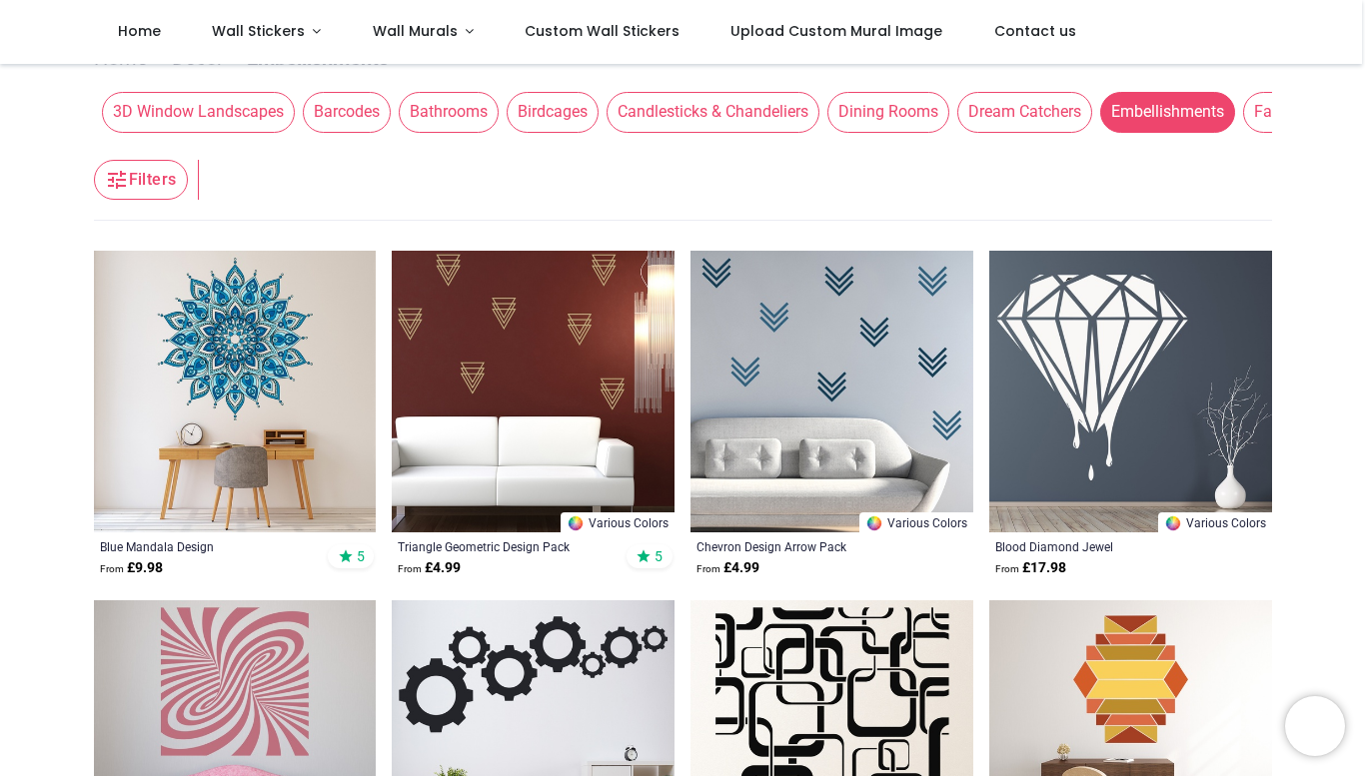
scroll to position [203, 0]
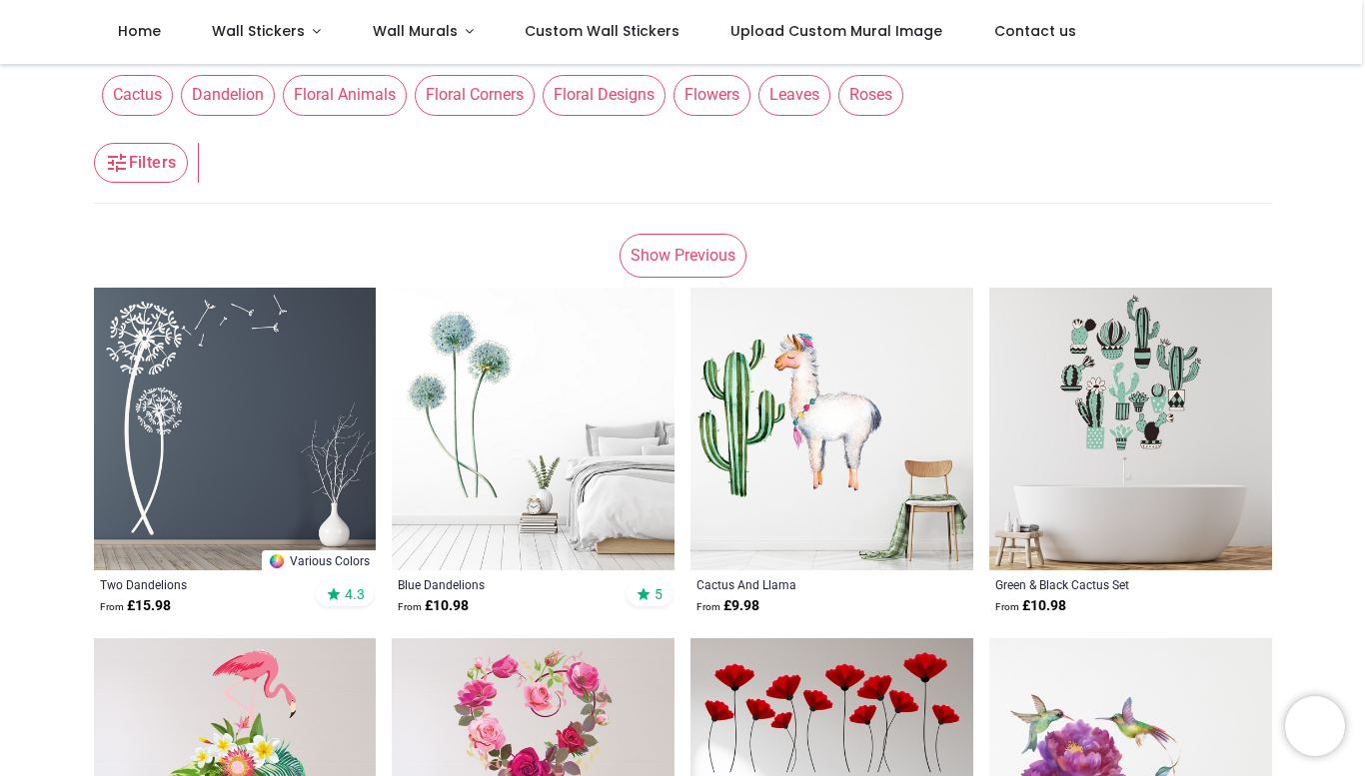
scroll to position [271, 0]
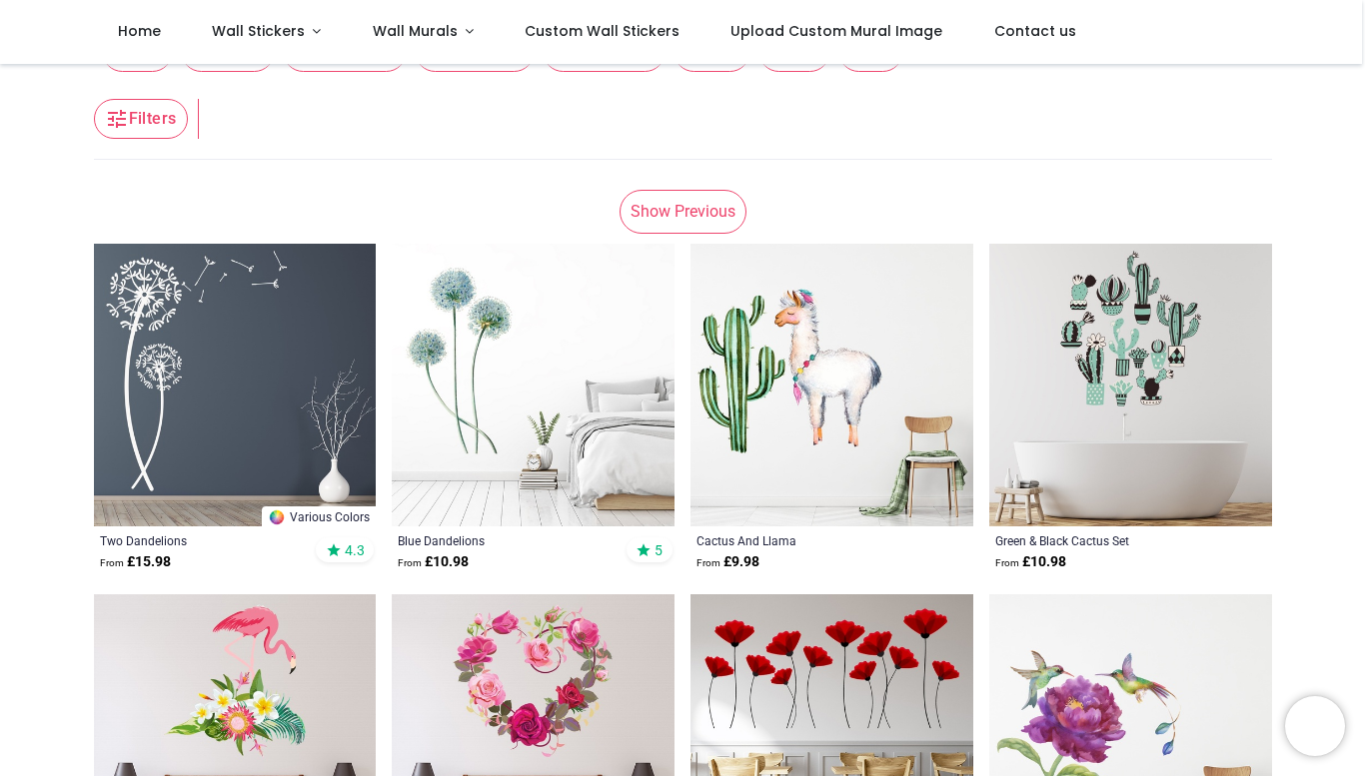
click at [495, 395] on img at bounding box center [533, 385] width 283 height 283
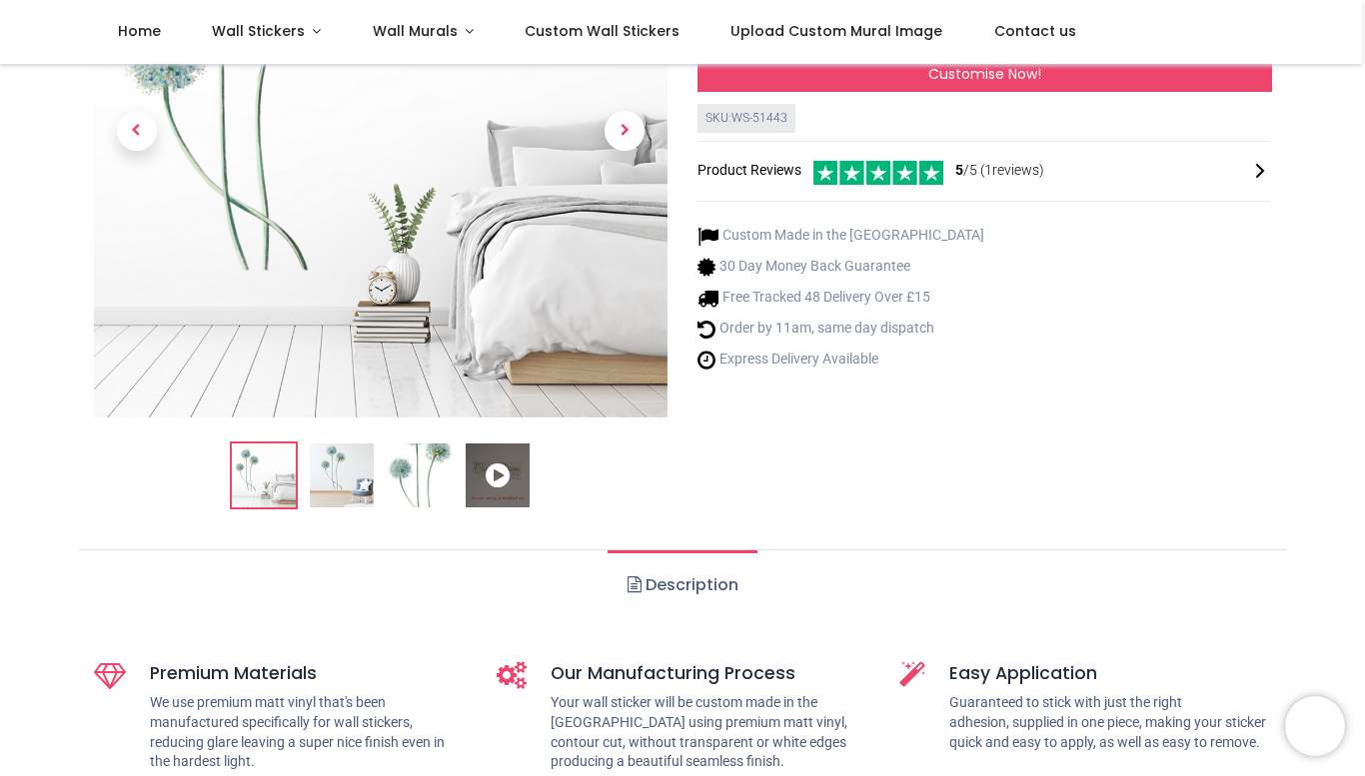
scroll to position [281, 0]
click at [689, 592] on link "Description" at bounding box center [681, 584] width 149 height 70
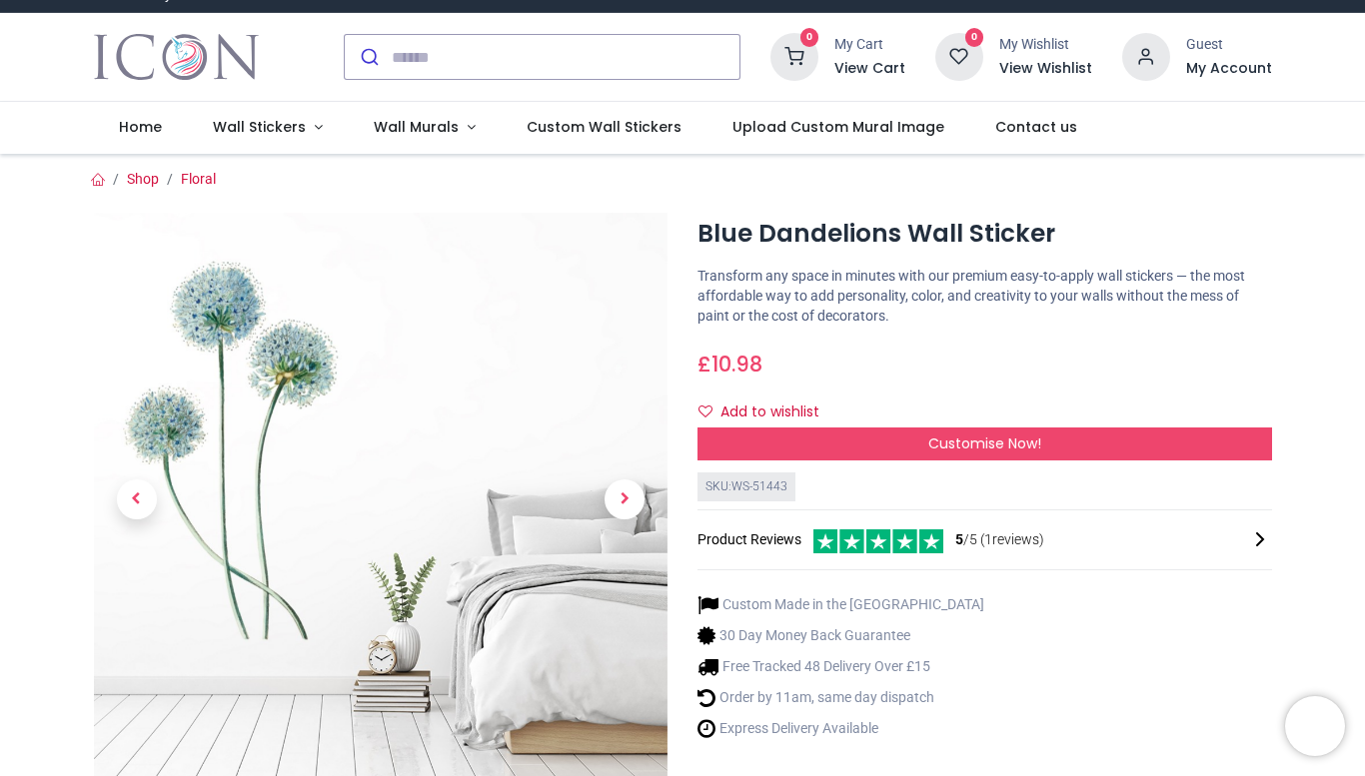
scroll to position [0, 0]
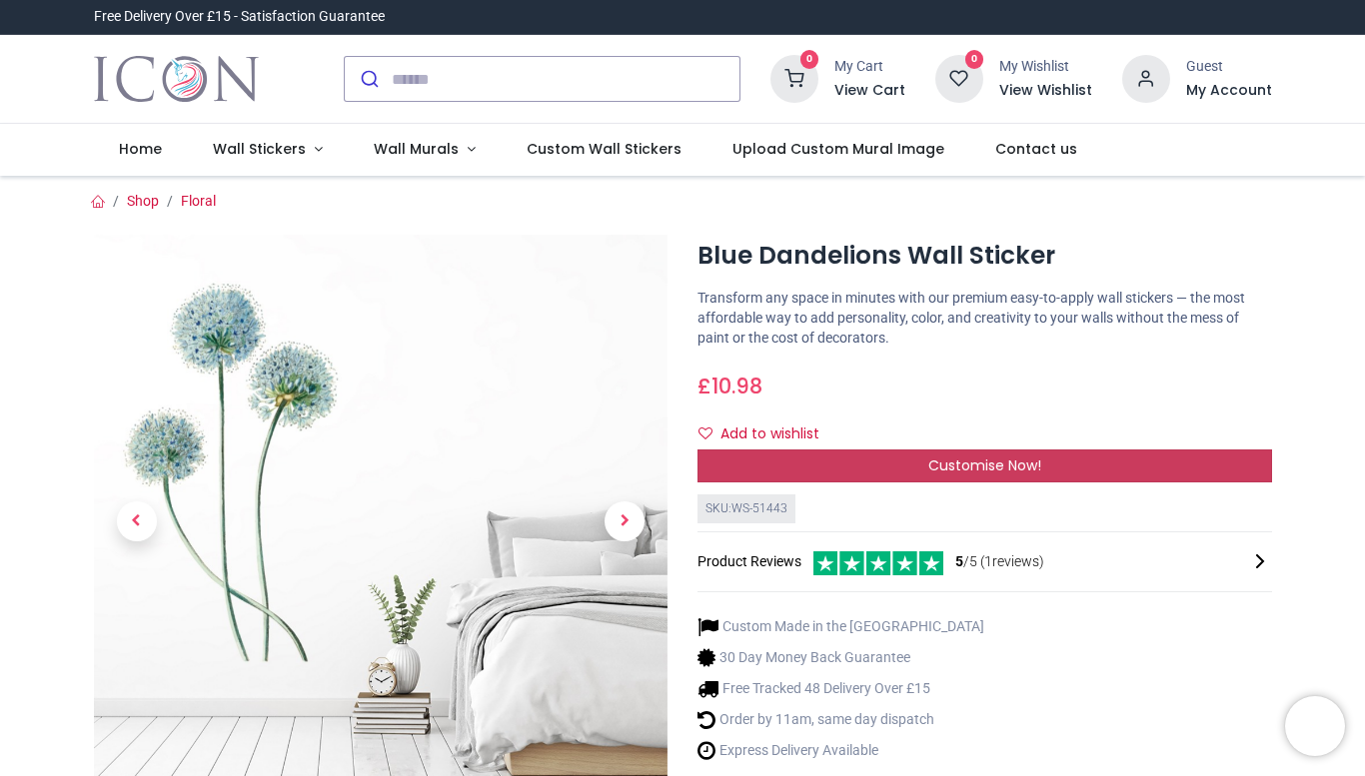
click at [990, 461] on span "Customise Now!" at bounding box center [984, 466] width 113 height 20
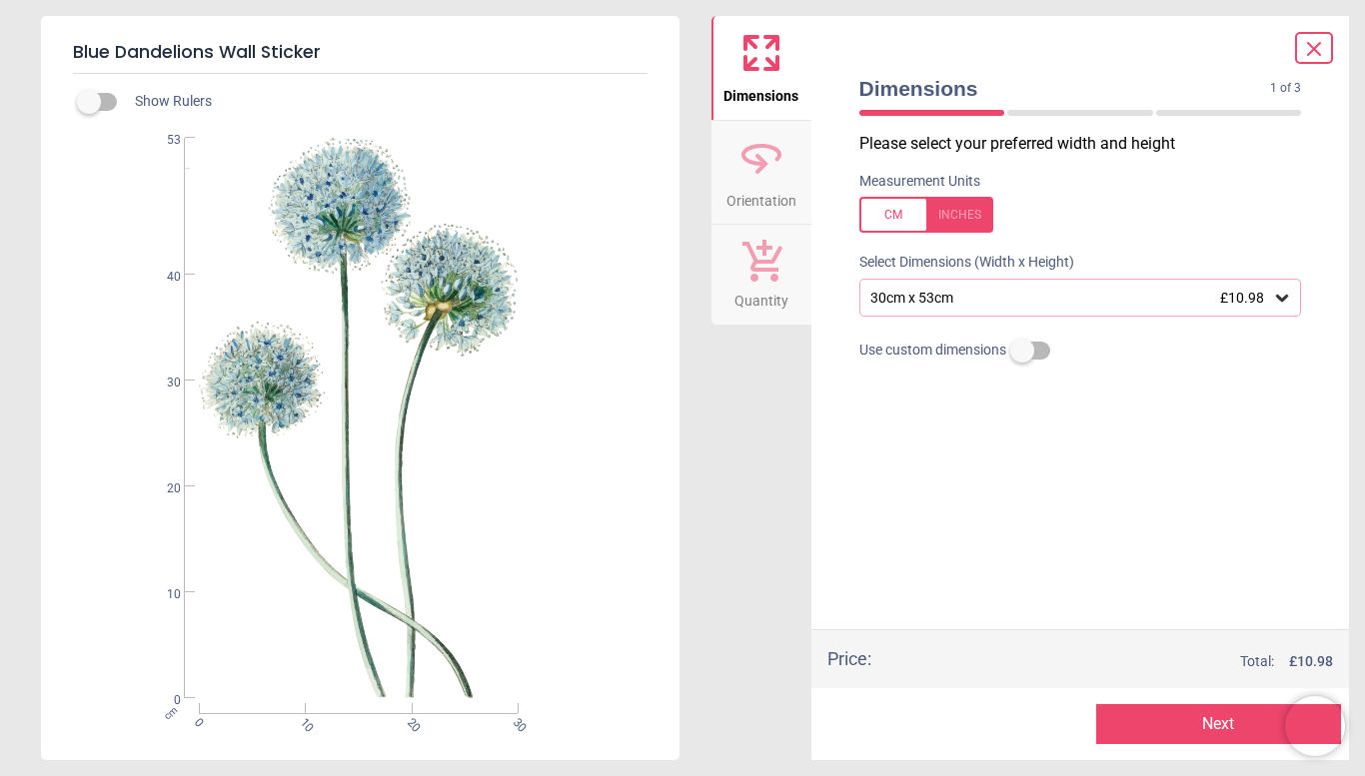
click at [1274, 310] on div "30cm x 53cm £10.98" at bounding box center [1080, 298] width 443 height 38
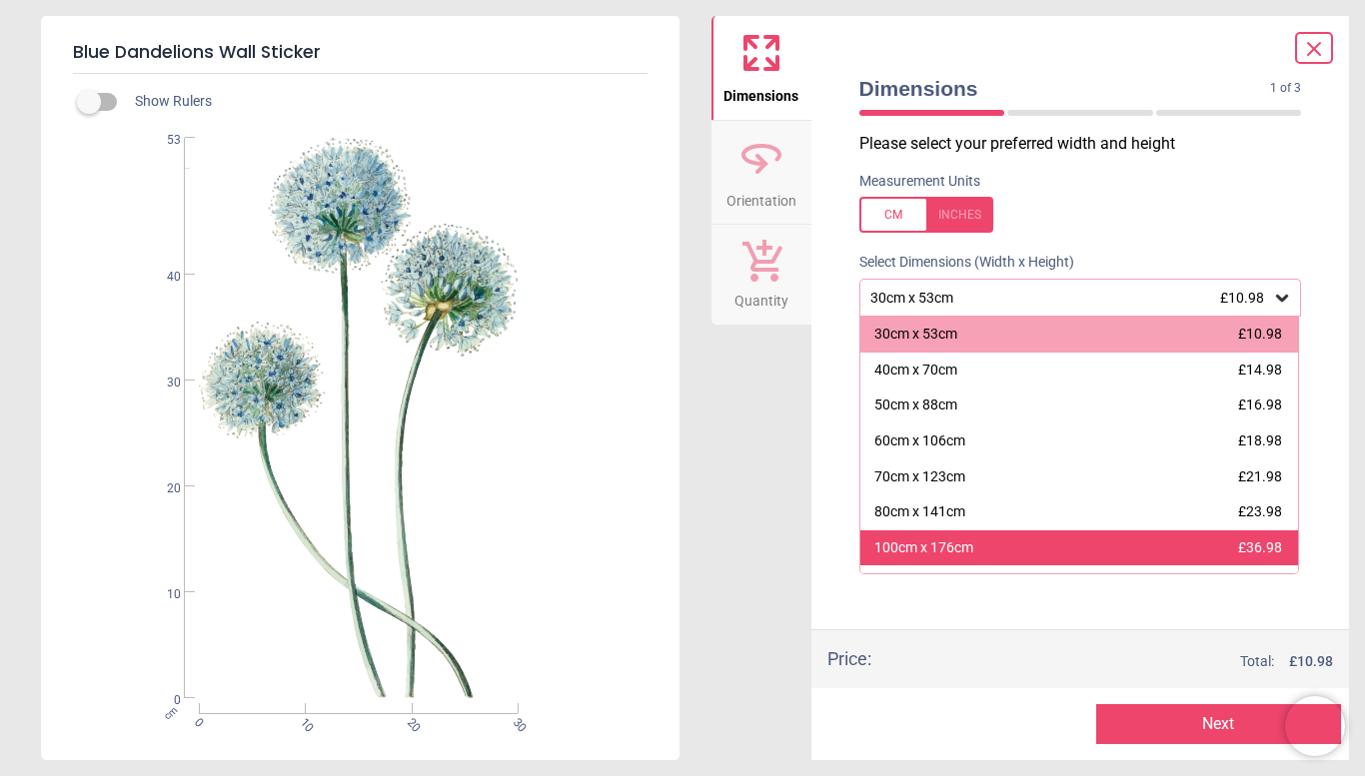
click at [930, 554] on div "100cm x 176cm" at bounding box center [923, 548] width 99 height 20
